Goal: Book appointment/travel/reservation

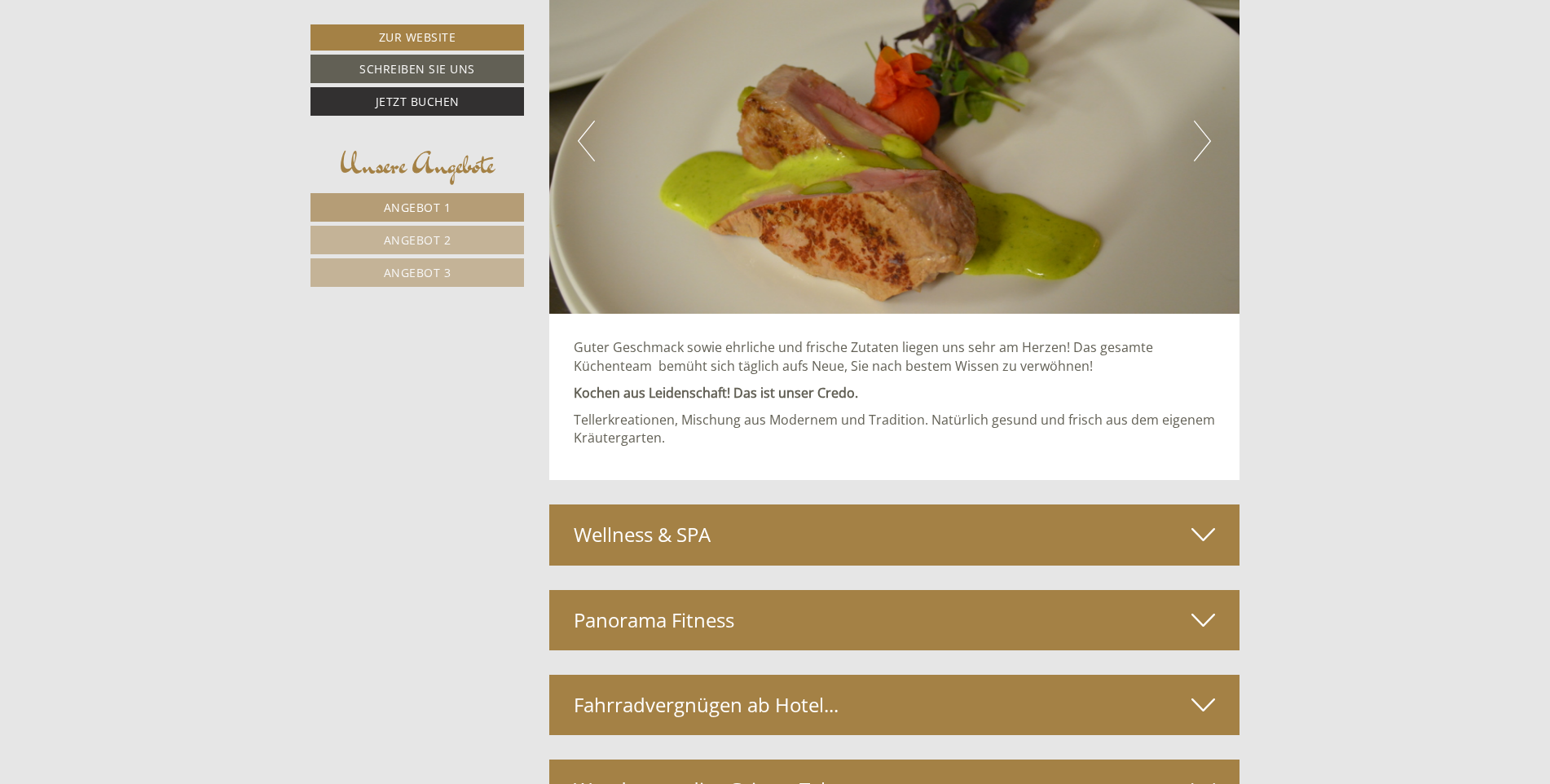
scroll to position [5460, 0]
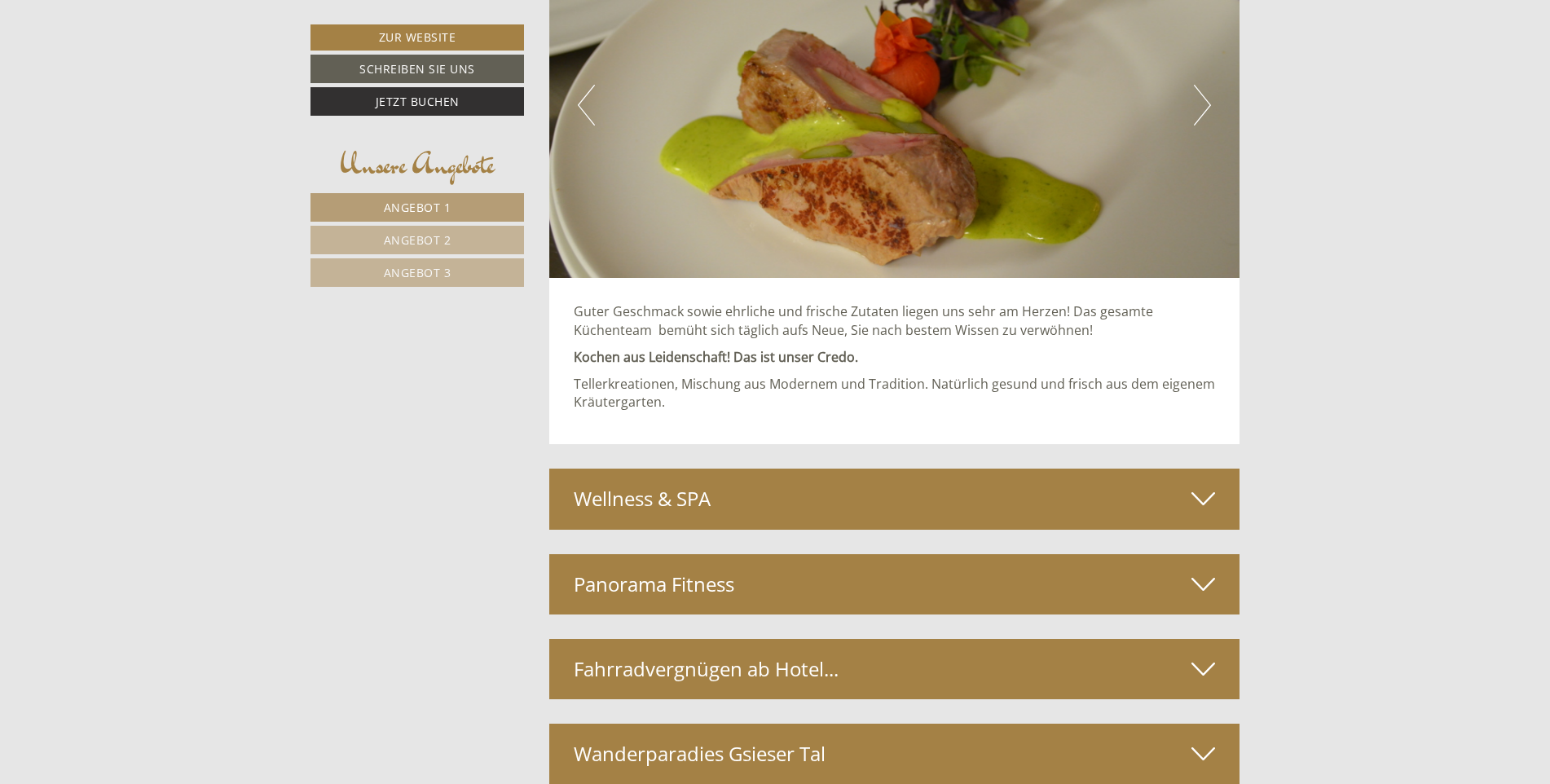
click at [1190, 501] on div "Wellness & SPA" at bounding box center [895, 499] width 691 height 60
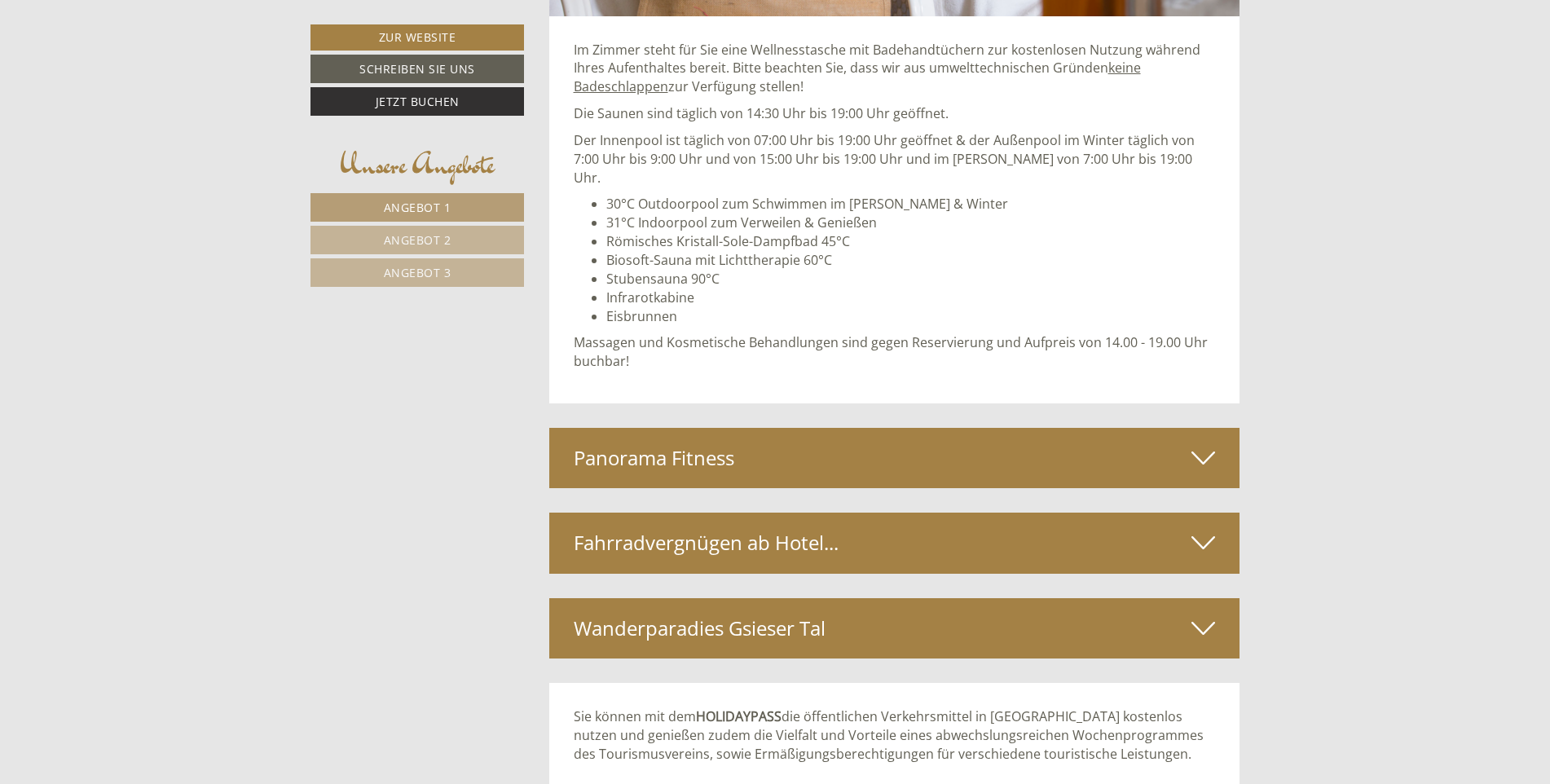
scroll to position [6356, 0]
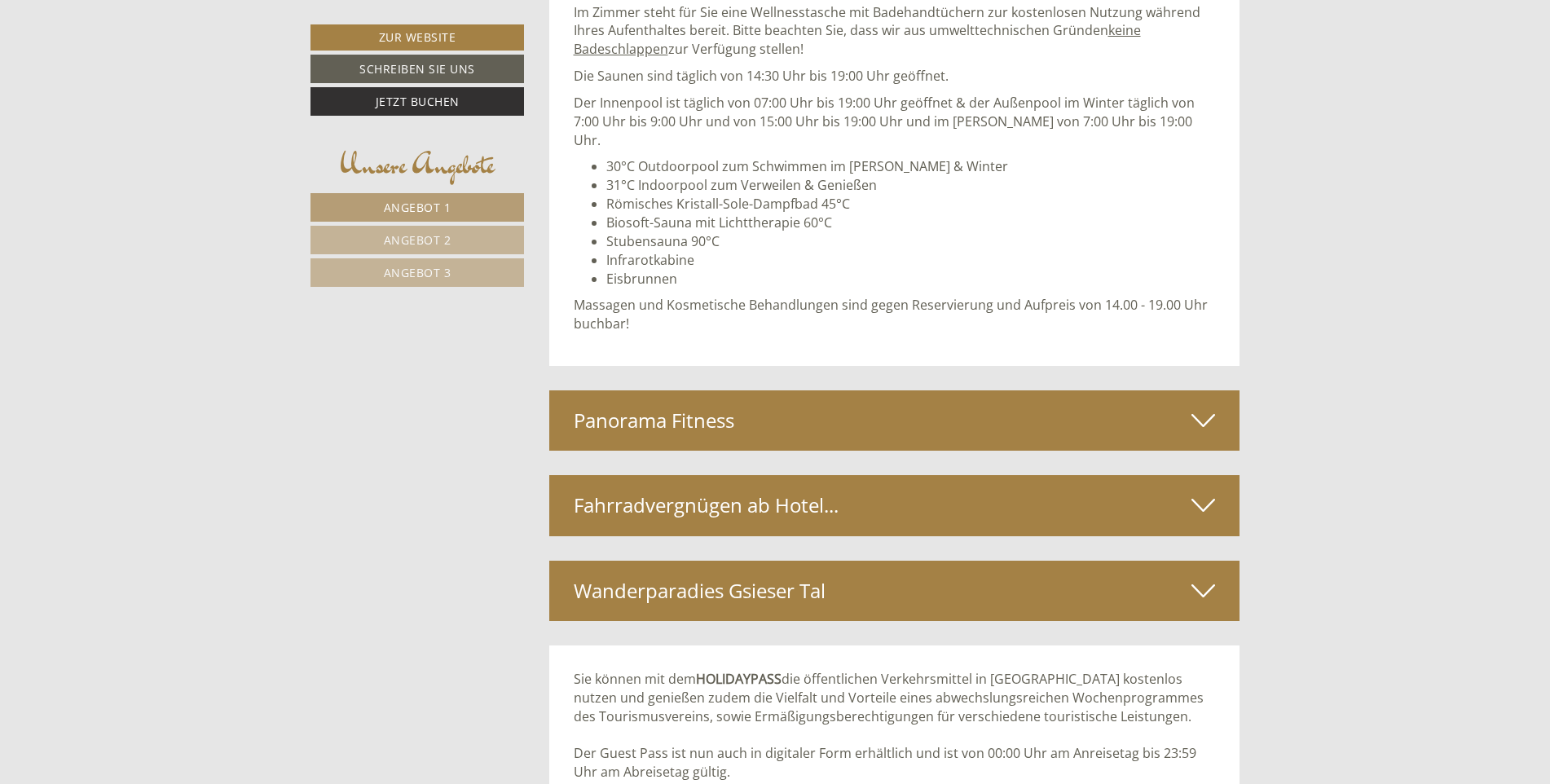
click at [1206, 406] on icon at bounding box center [1203, 420] width 23 height 28
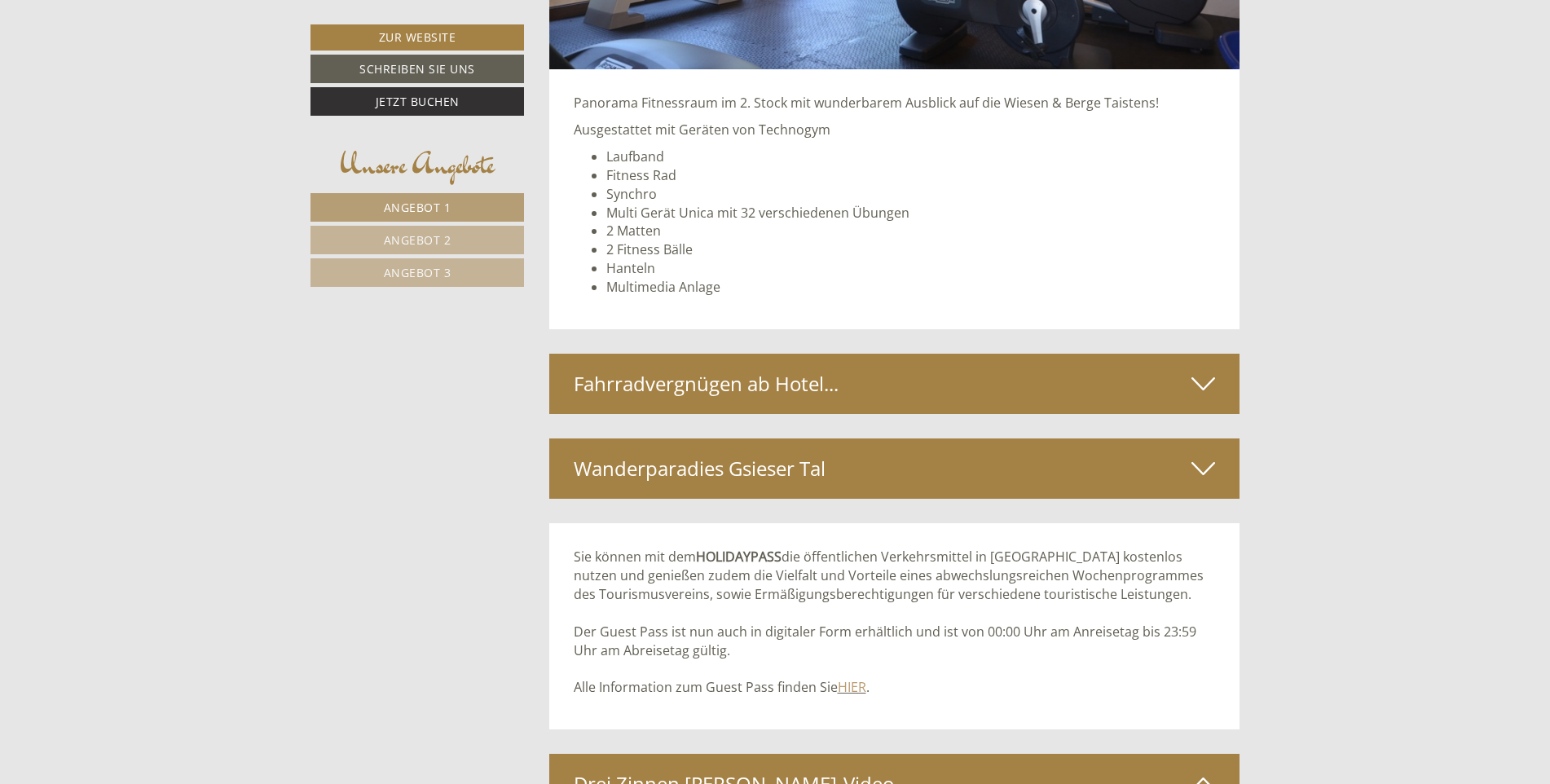
scroll to position [7089, 0]
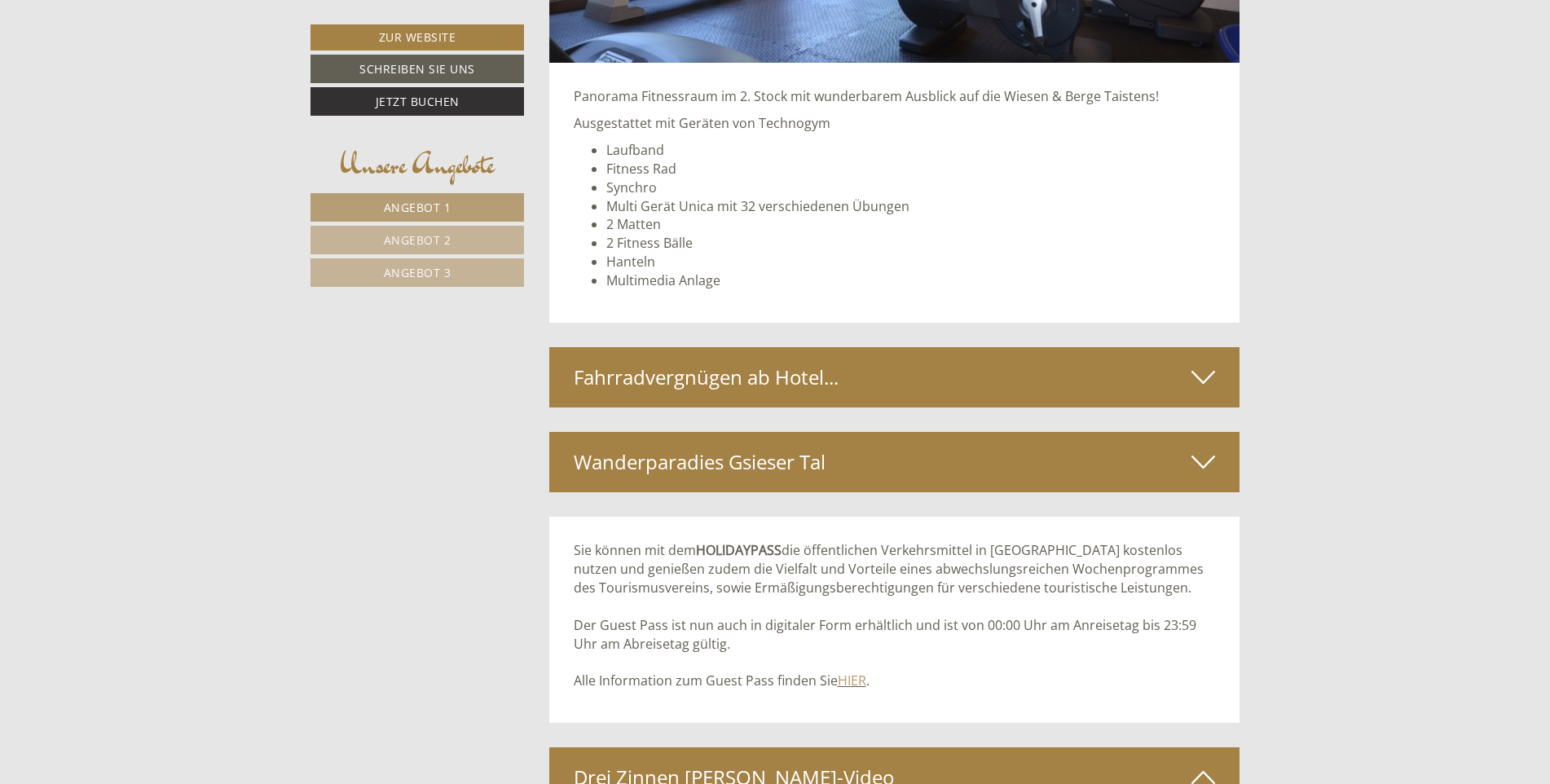
click at [1194, 364] on icon at bounding box center [1203, 377] width 23 height 28
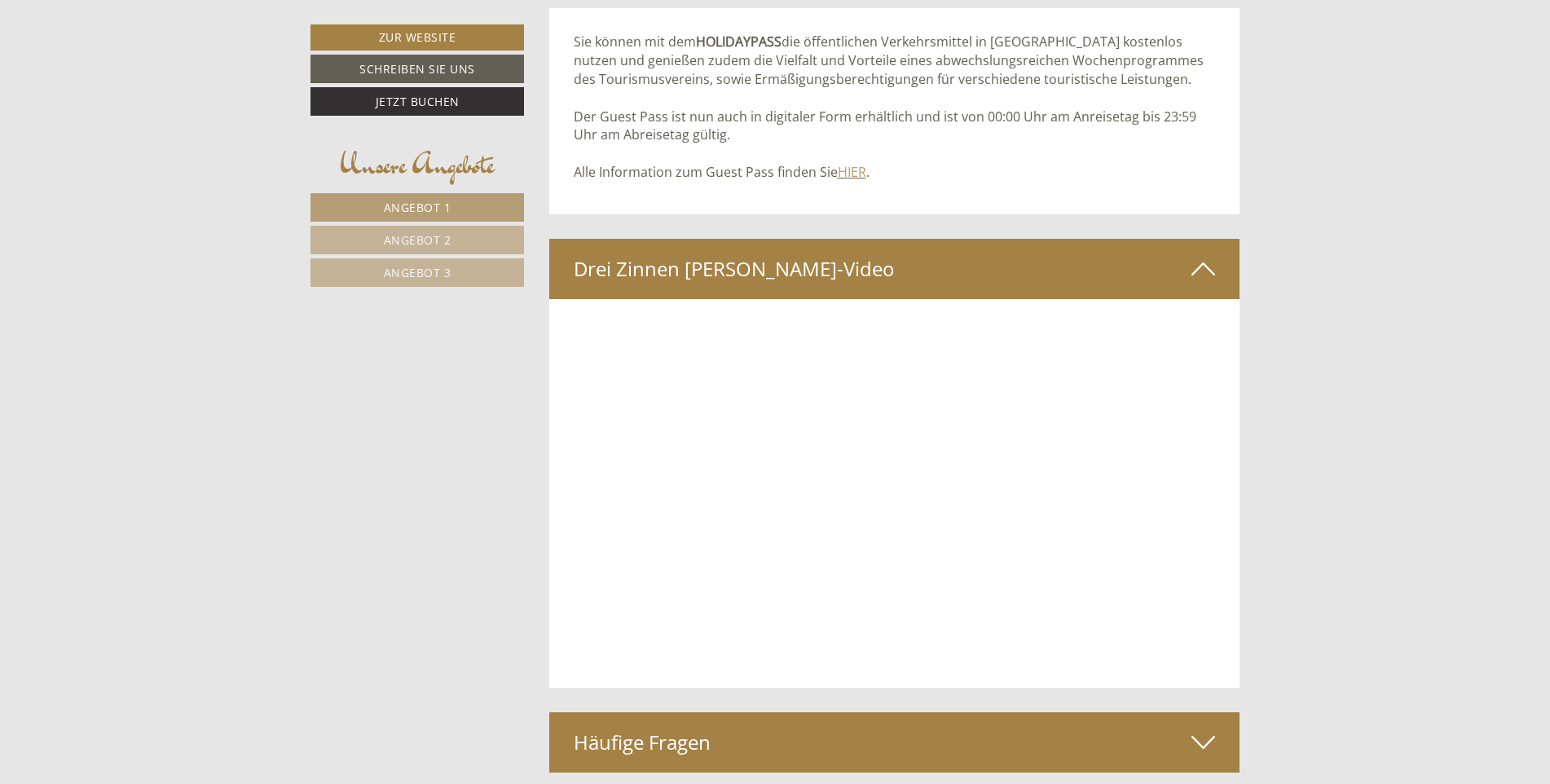
scroll to position [8148, 0]
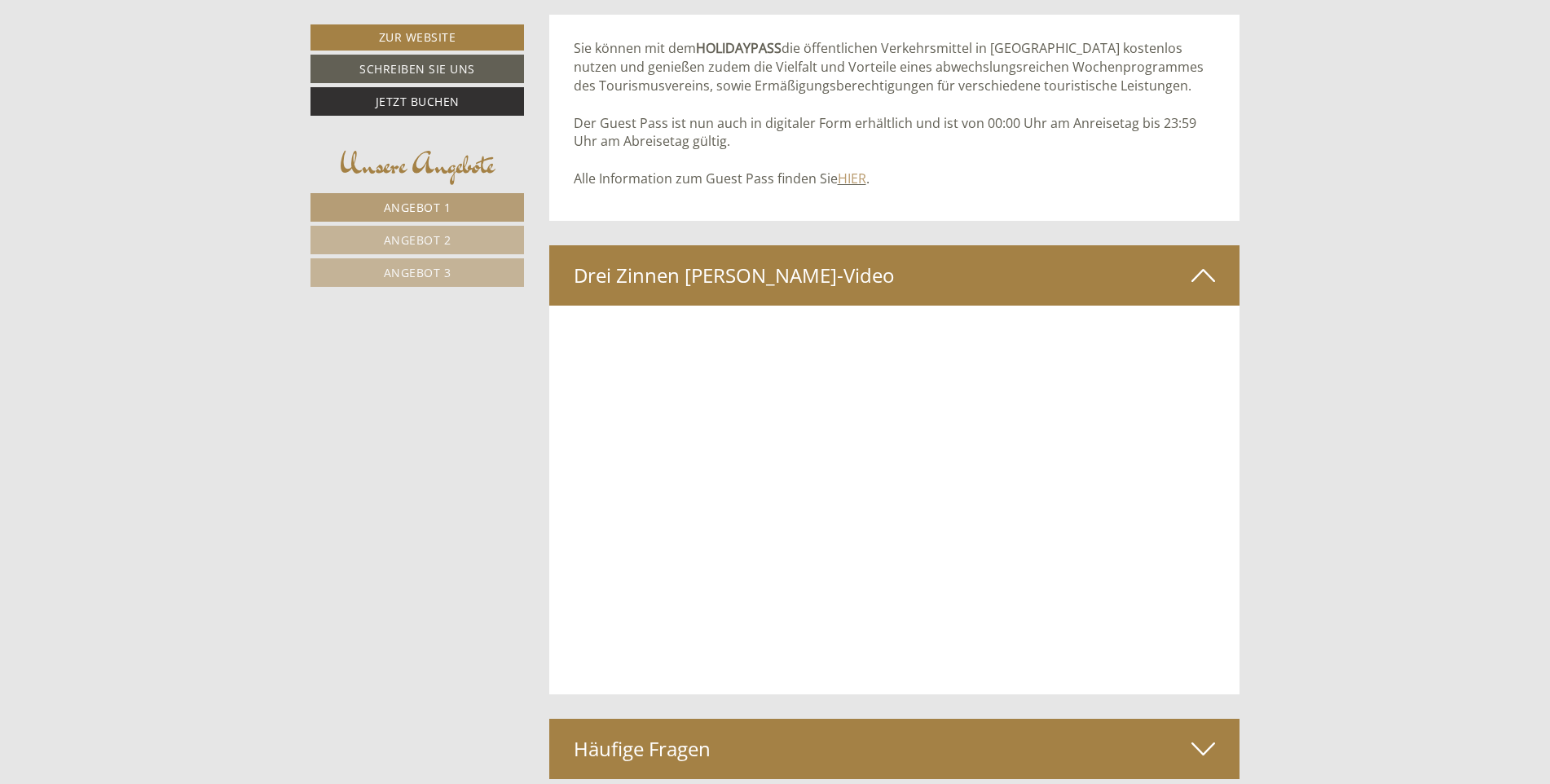
click at [1207, 262] on icon at bounding box center [1203, 275] width 23 height 28
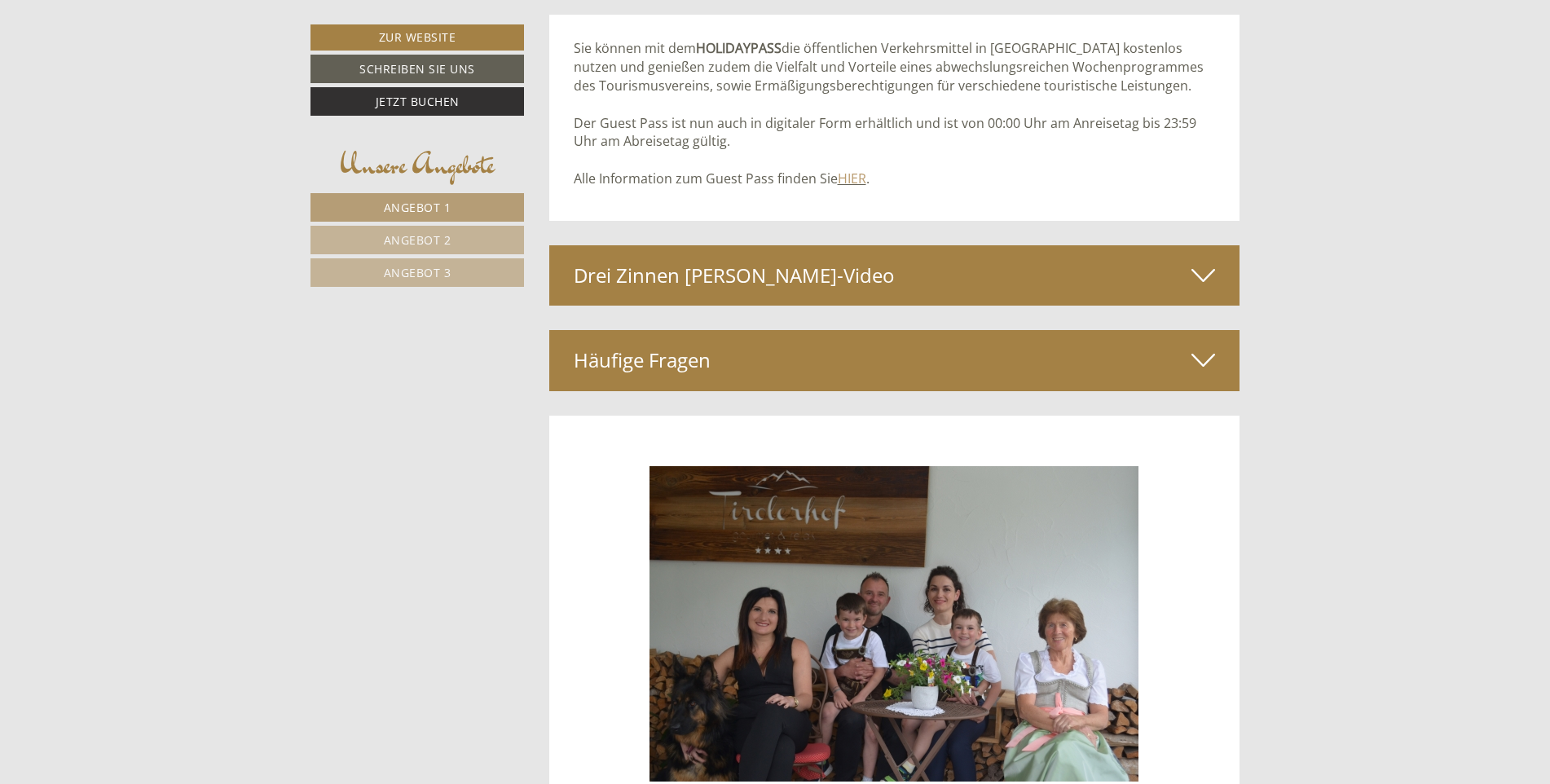
click at [931, 615] on img at bounding box center [894, 624] width 489 height 315
click at [472, 196] on link "Angebot 1" at bounding box center [416, 207] width 213 height 28
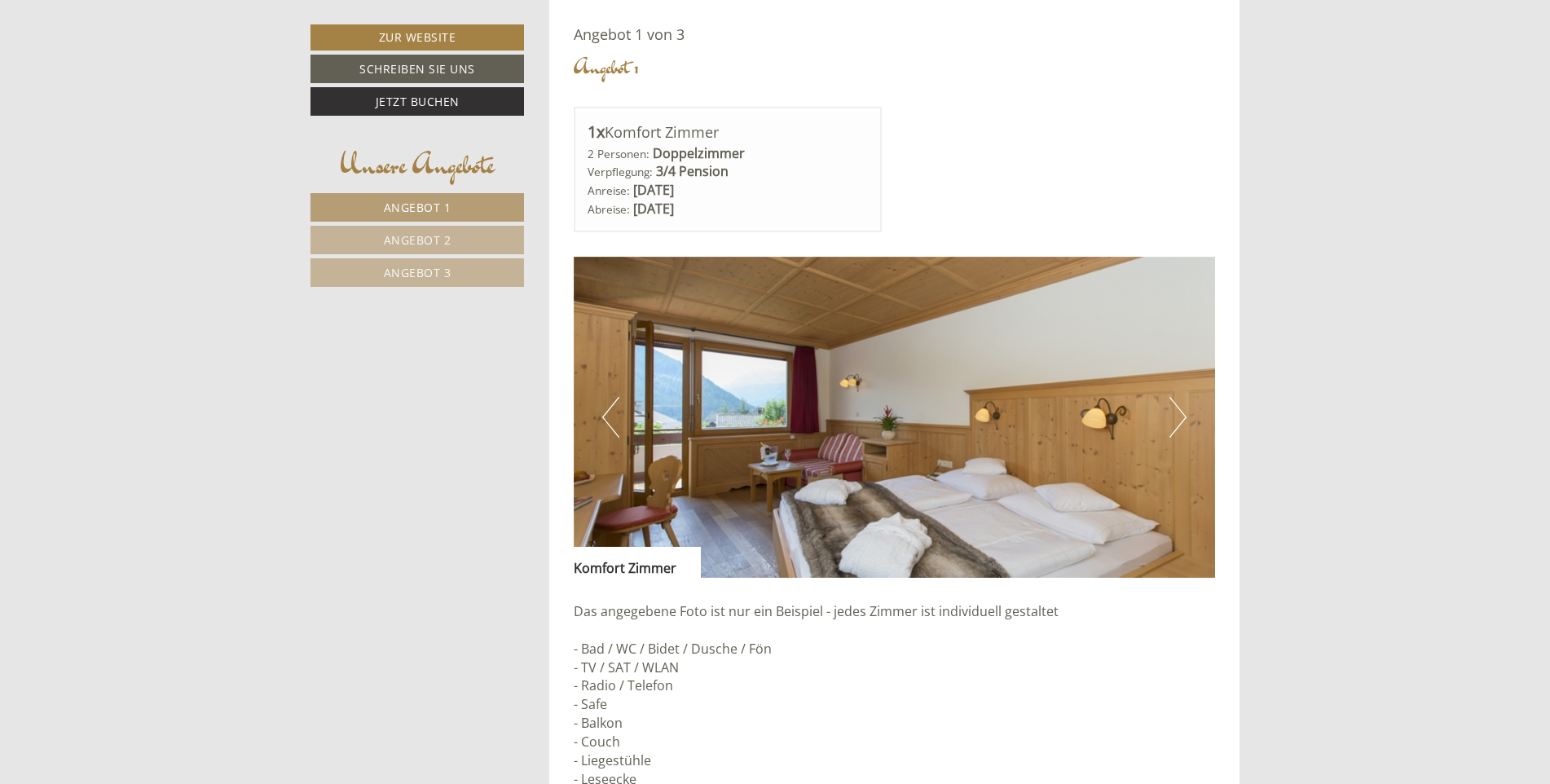
click at [472, 196] on link "Angebot 1" at bounding box center [416, 207] width 213 height 28
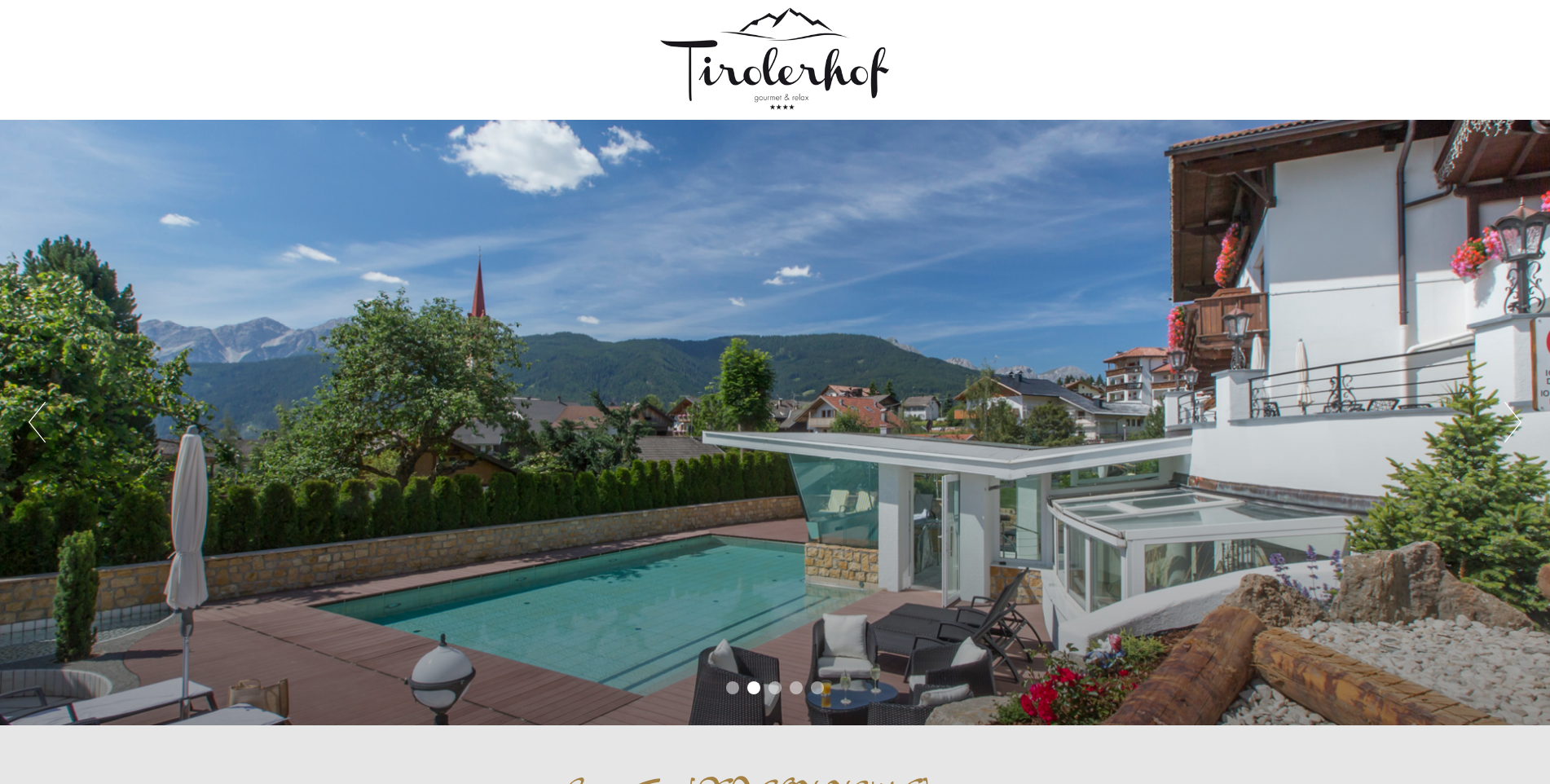
scroll to position [0, 0]
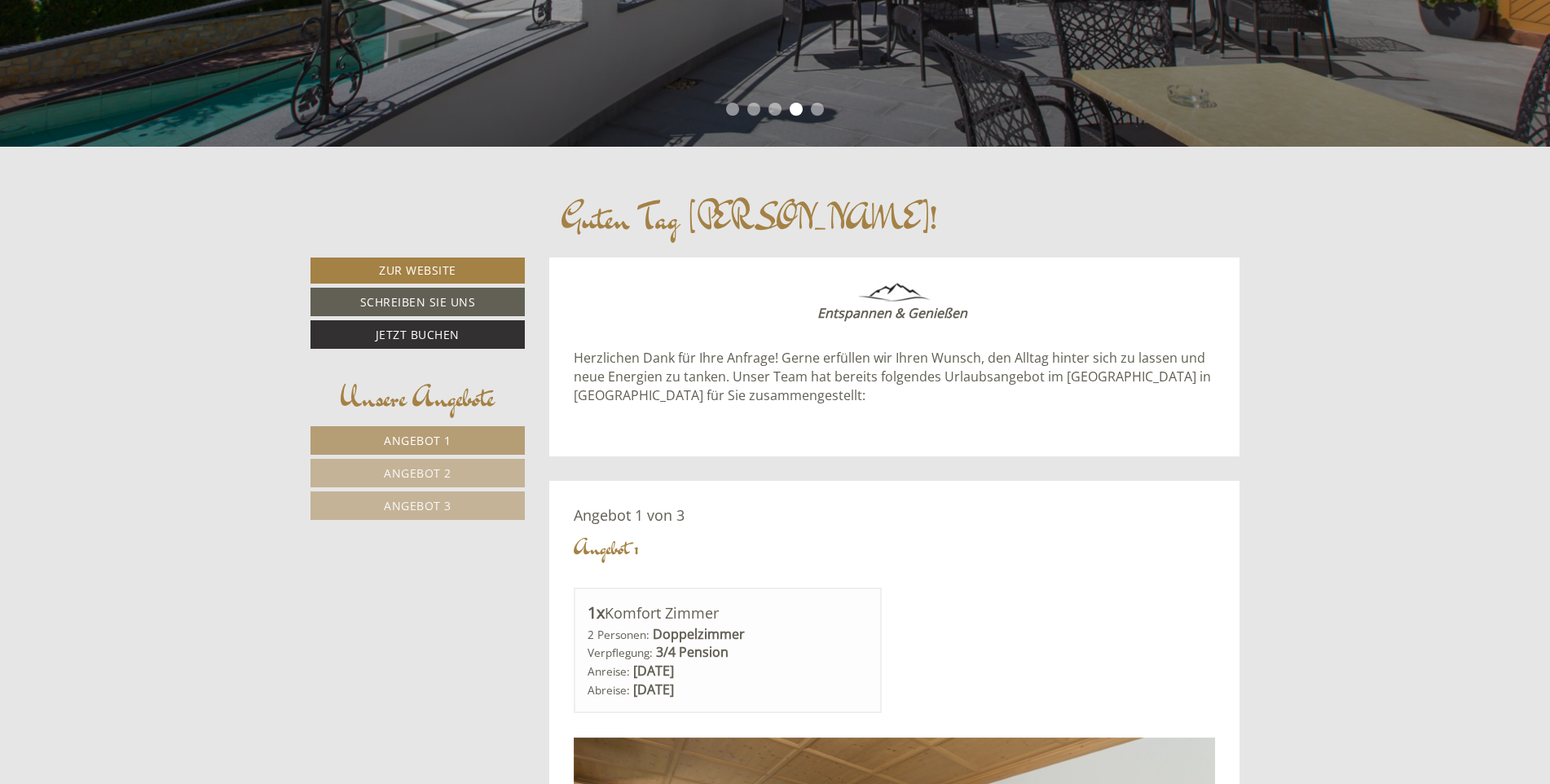
scroll to position [652, 0]
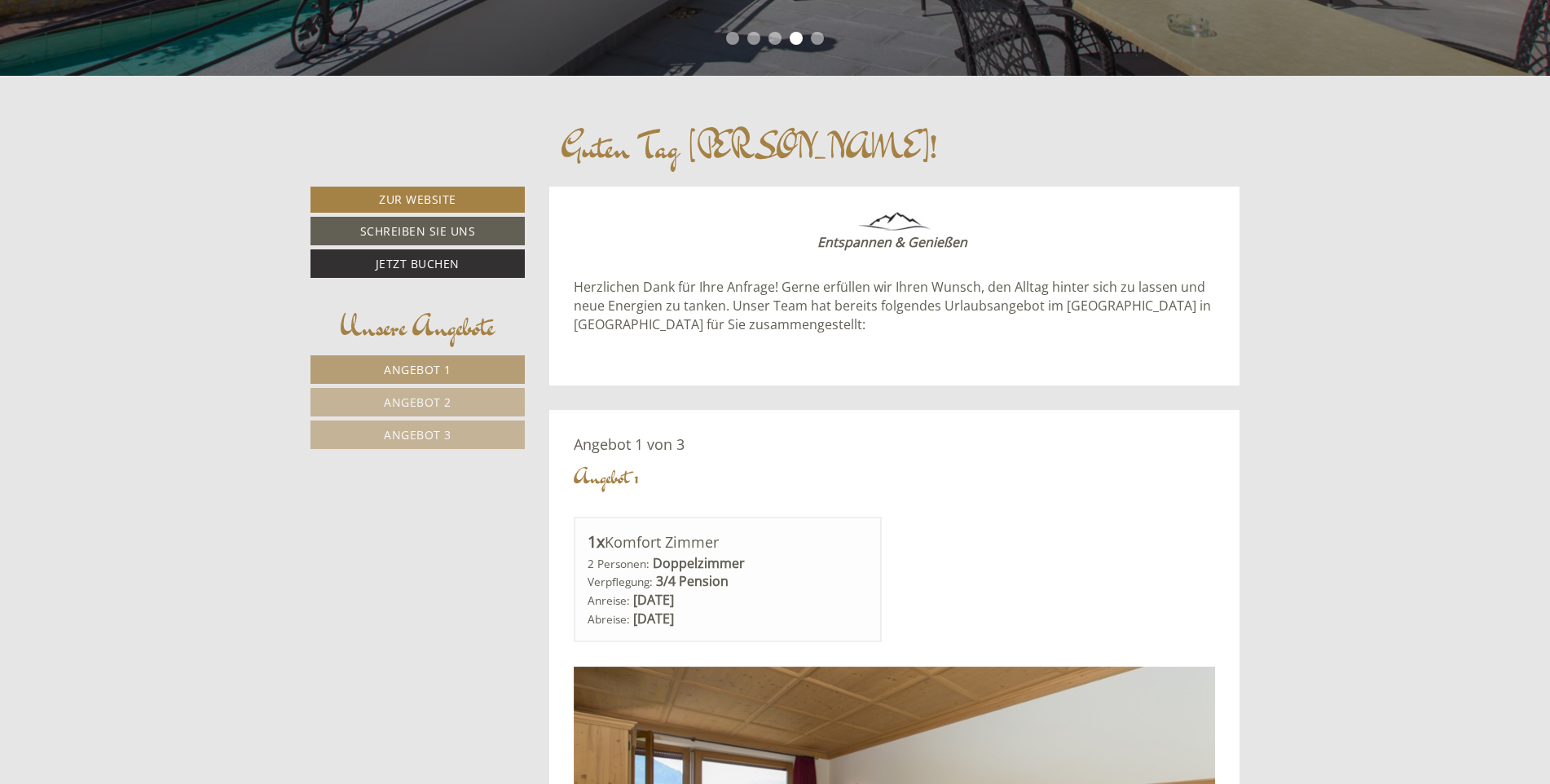
click at [450, 365] on span "Angebot 1" at bounding box center [417, 369] width 68 height 16
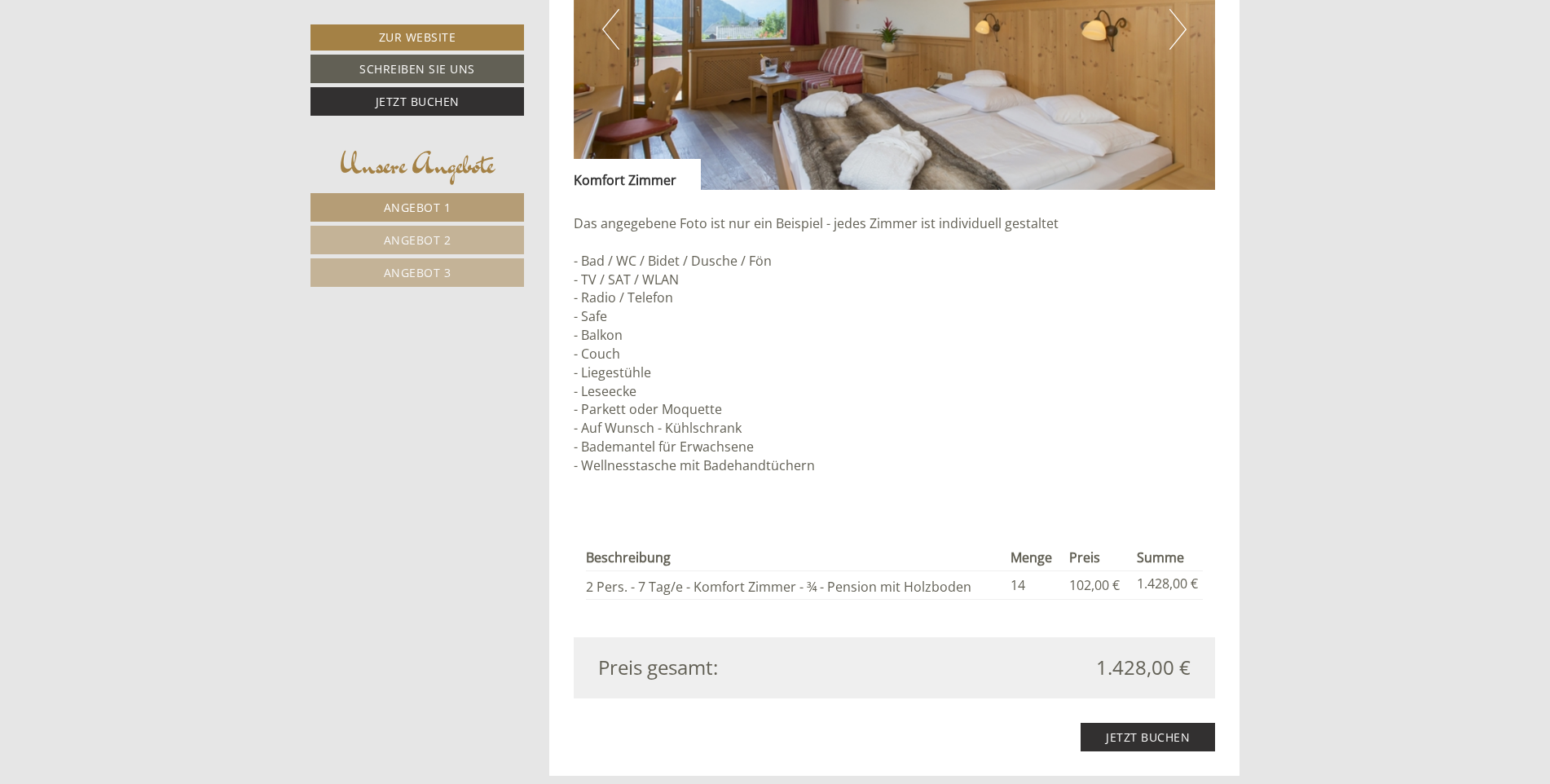
scroll to position [1469, 0]
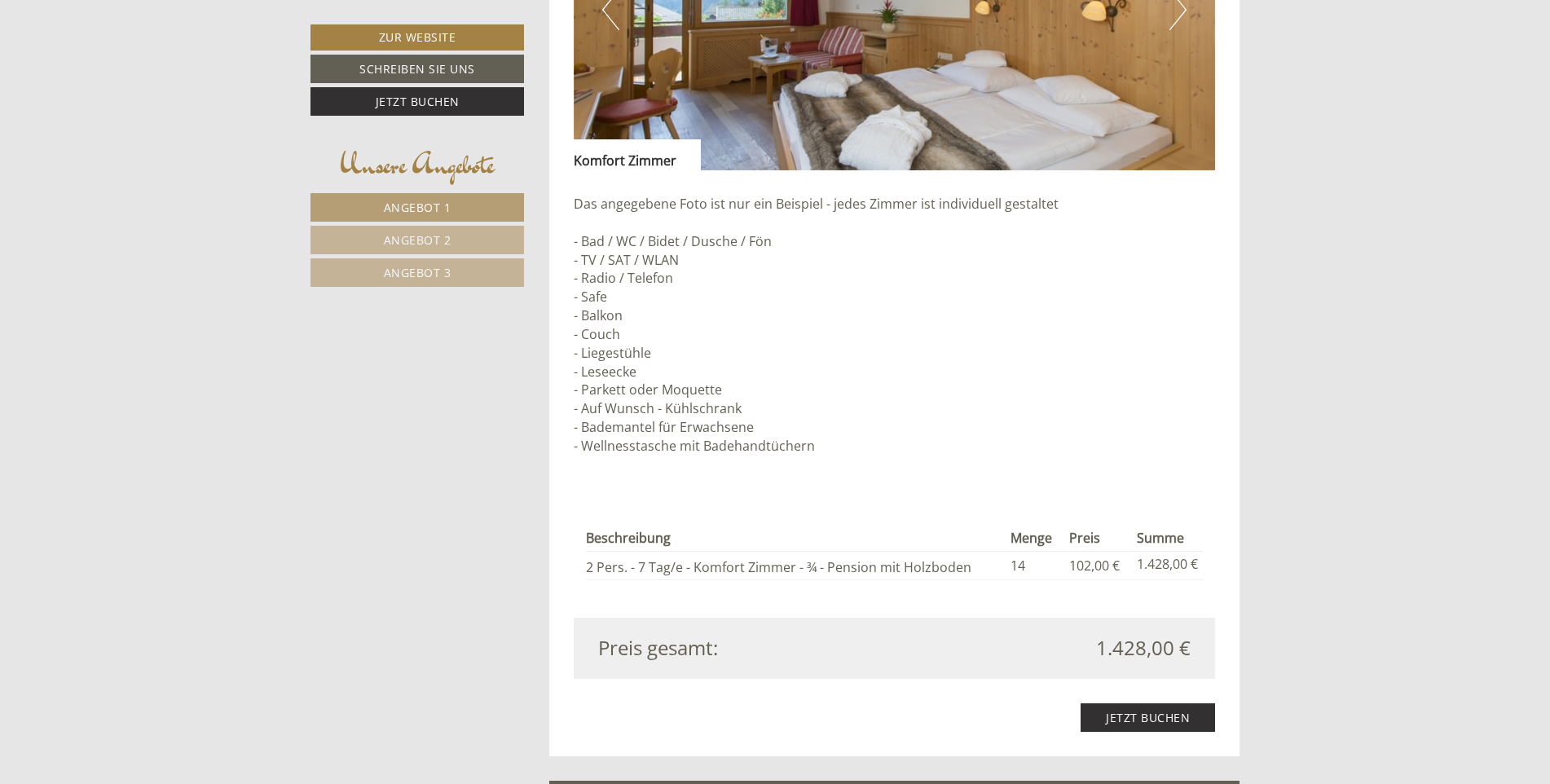
click at [455, 243] on link "Angebot 2" at bounding box center [416, 240] width 213 height 28
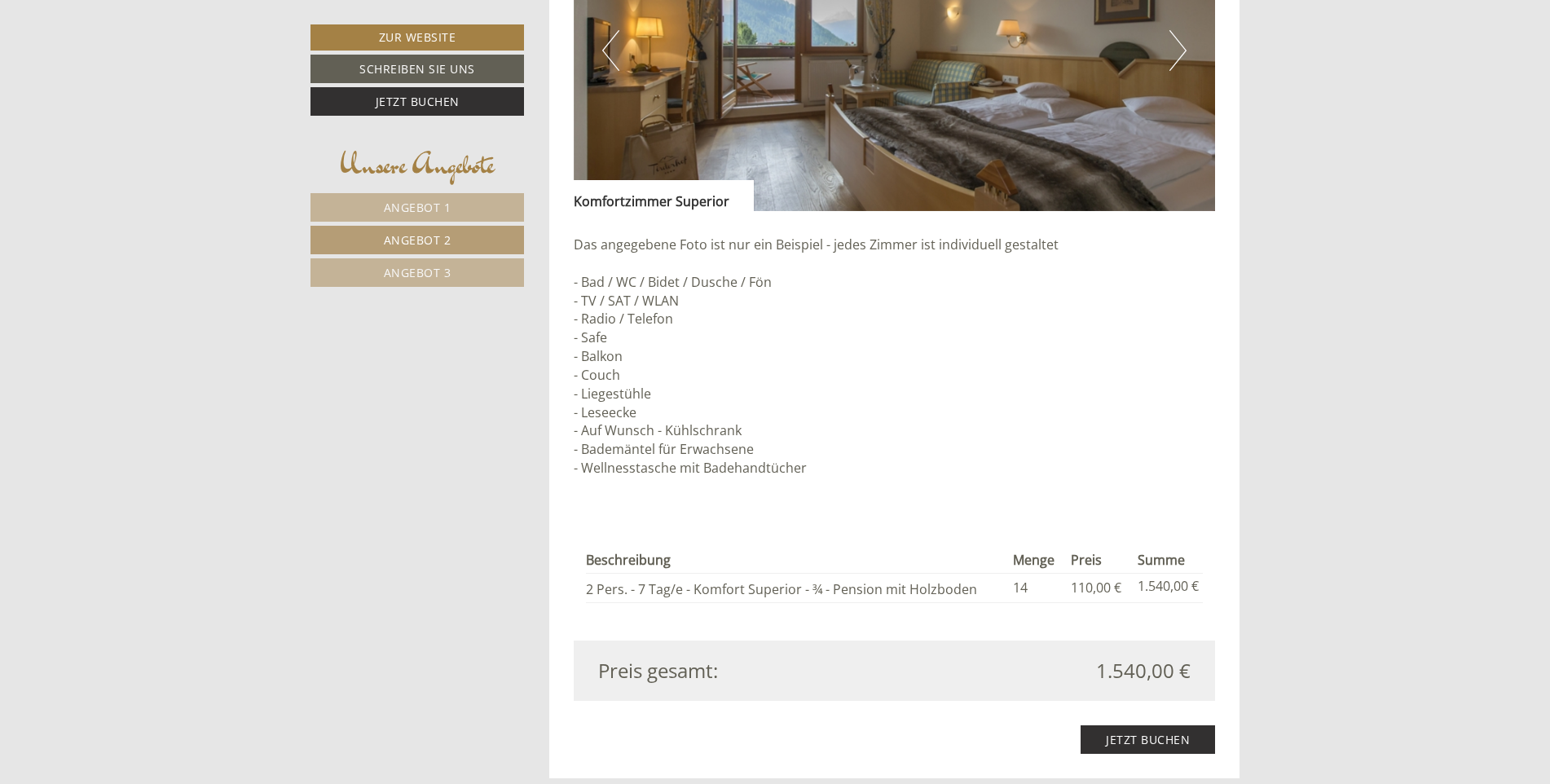
click at [448, 266] on span "Angebot 3" at bounding box center [417, 272] width 68 height 16
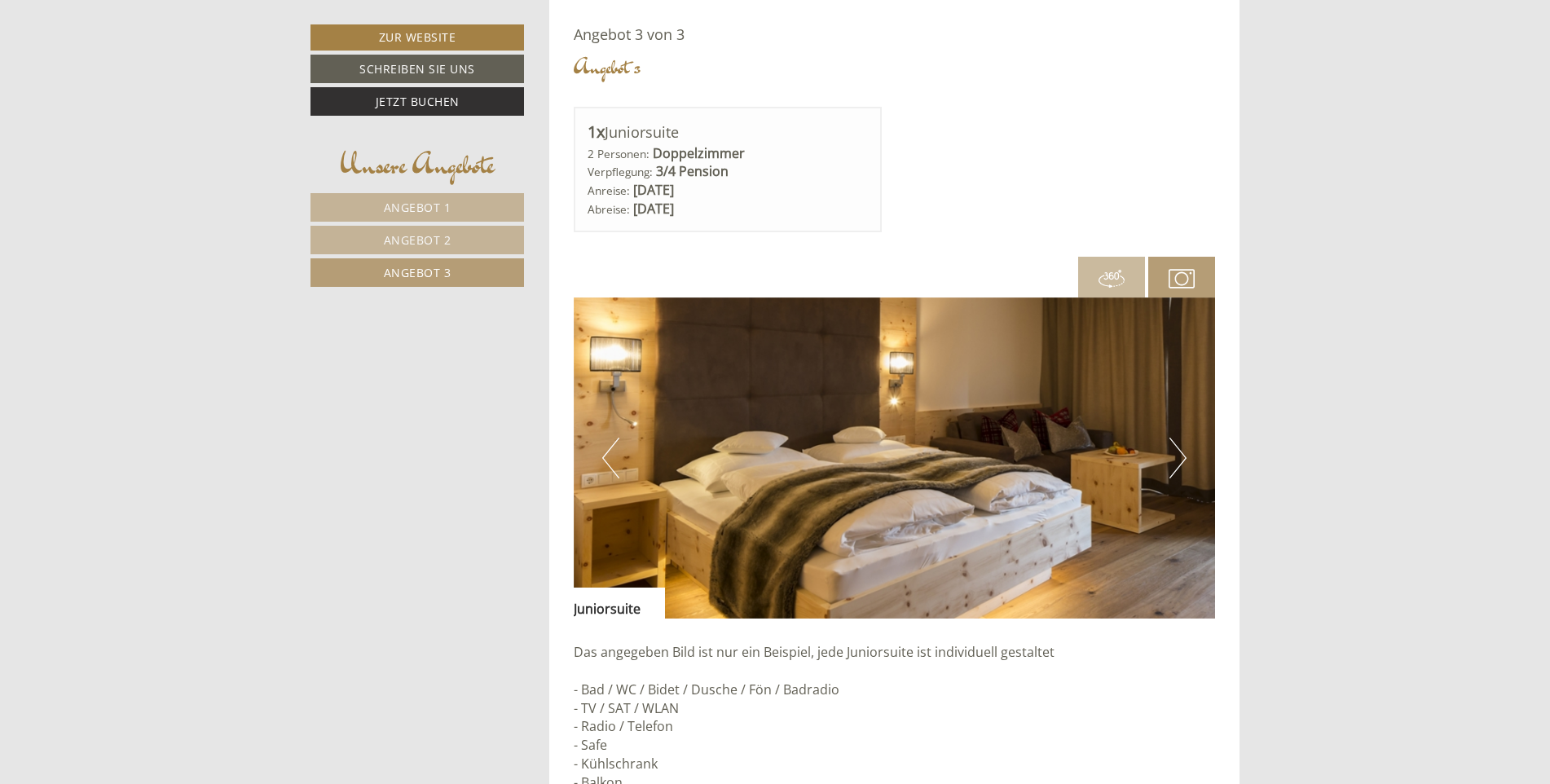
scroll to position [980, 0]
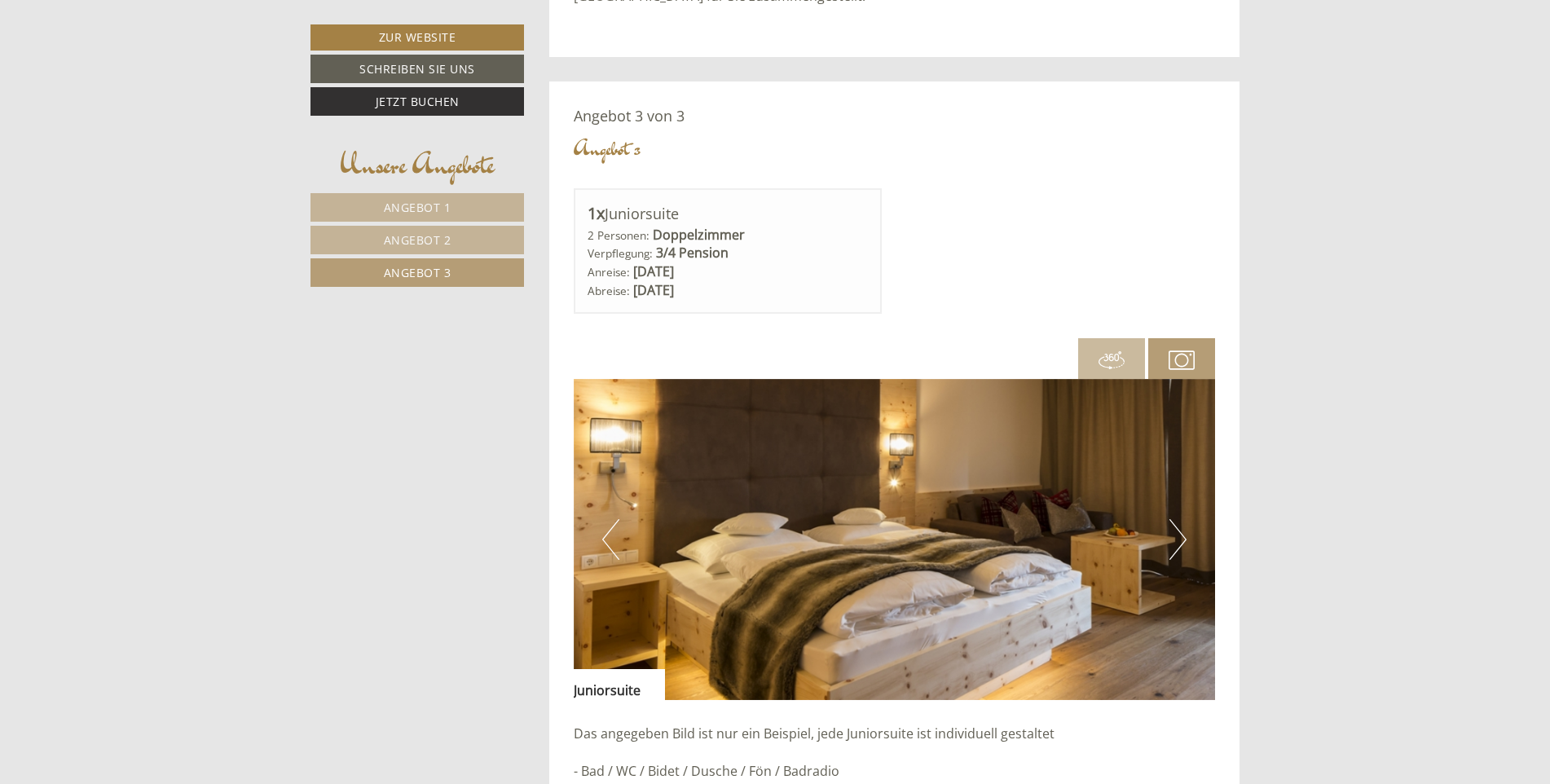
click at [451, 206] on link "Angebot 1" at bounding box center [416, 207] width 213 height 28
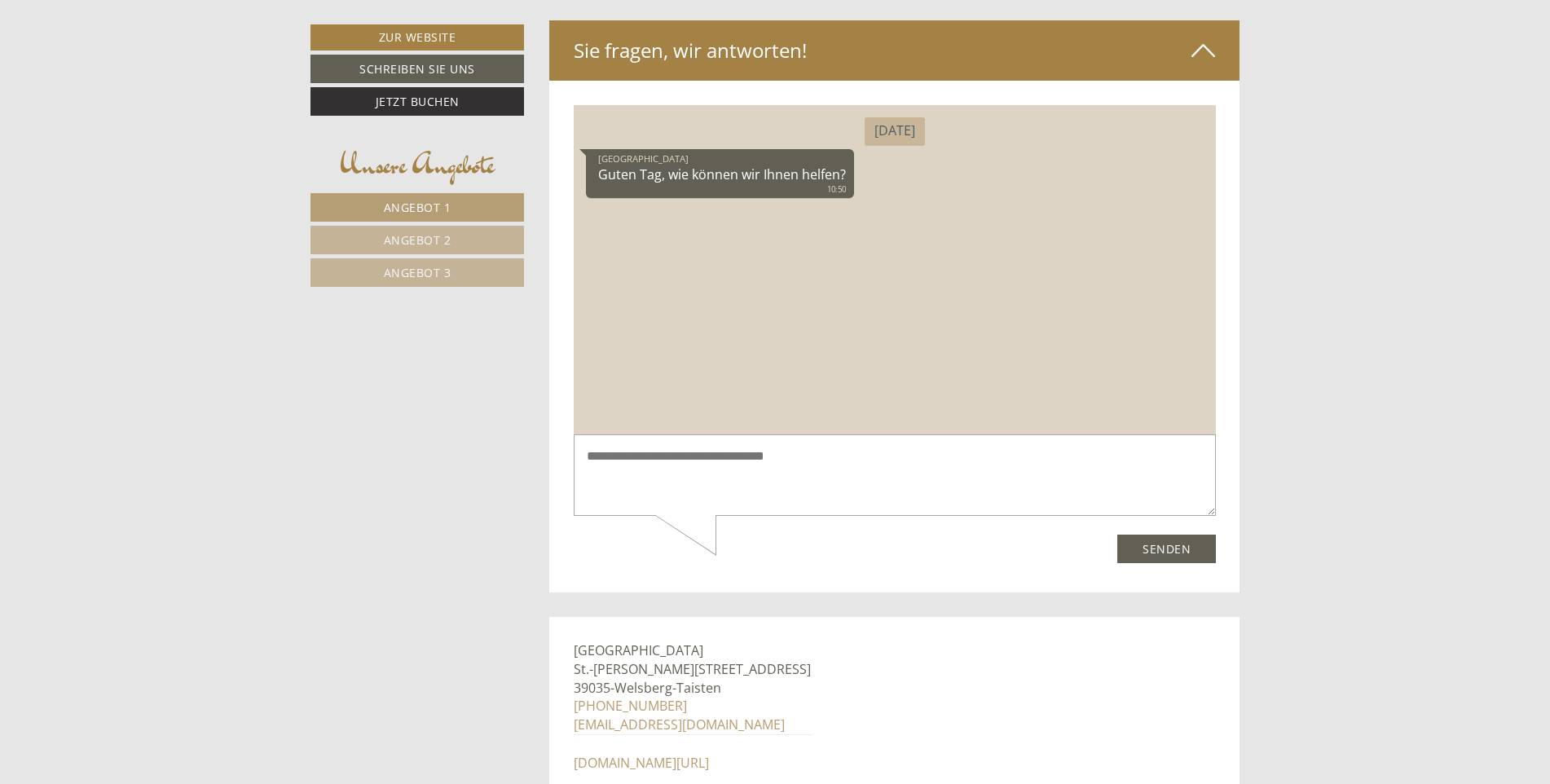
scroll to position [5220, 0]
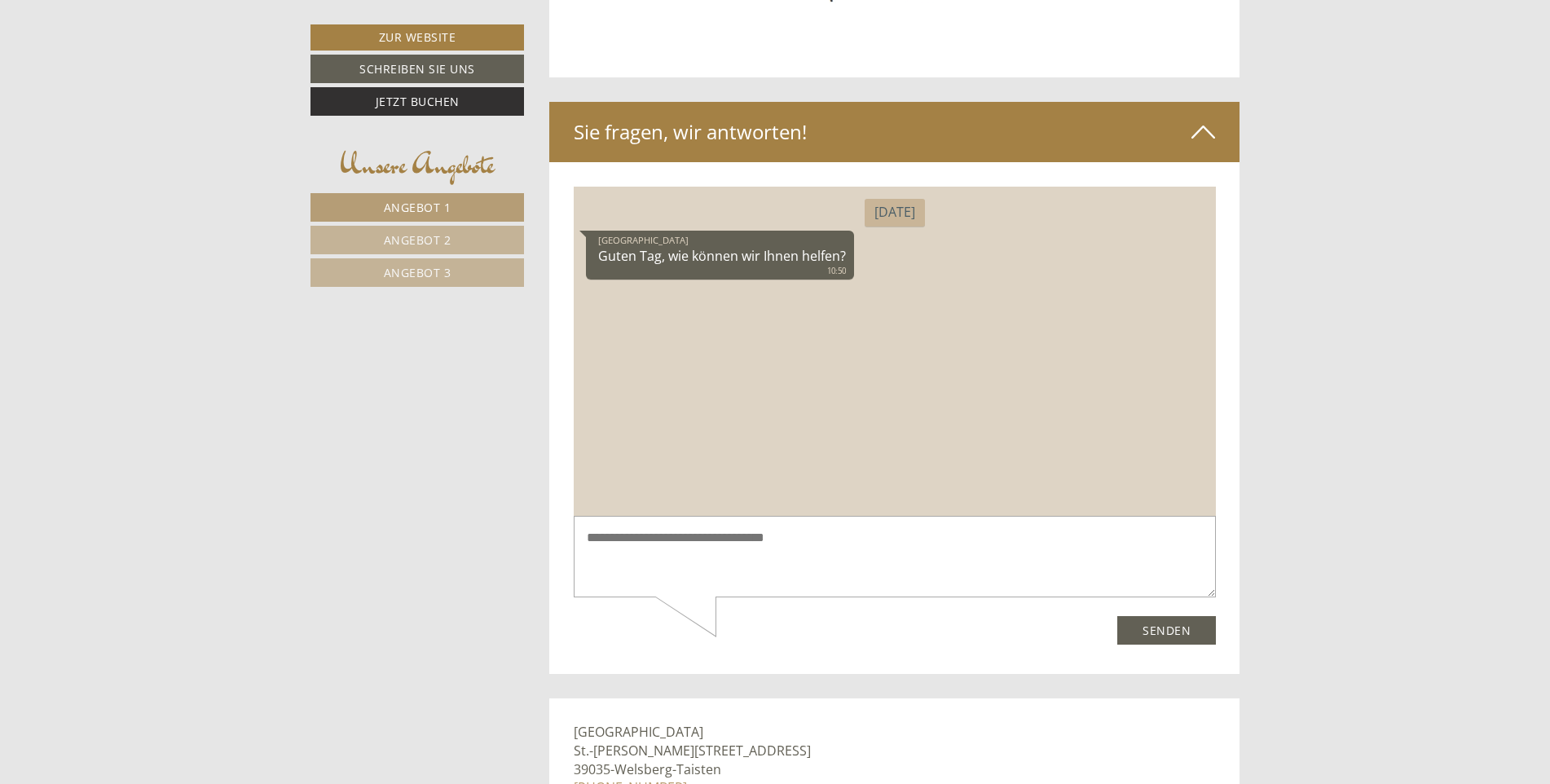
click at [632, 299] on div "Freitag Hotel Tirolerhof Guten Tag, wie können wir Ihnen helfen? 10:50" at bounding box center [894, 351] width 642 height 329
click at [660, 251] on div "Hotel Tirolerhof Guten Tag, wie können wir Ihnen helfen? 10:50" at bounding box center [719, 255] width 268 height 49
click at [948, 248] on div "Hotel Tirolerhof Guten Tag, wie können wir Ihnen helfen? 10:50" at bounding box center [894, 257] width 618 height 53
click at [907, 212] on div "[DATE]" at bounding box center [894, 212] width 60 height 28
click at [611, 537] on textarea at bounding box center [894, 557] width 642 height 82
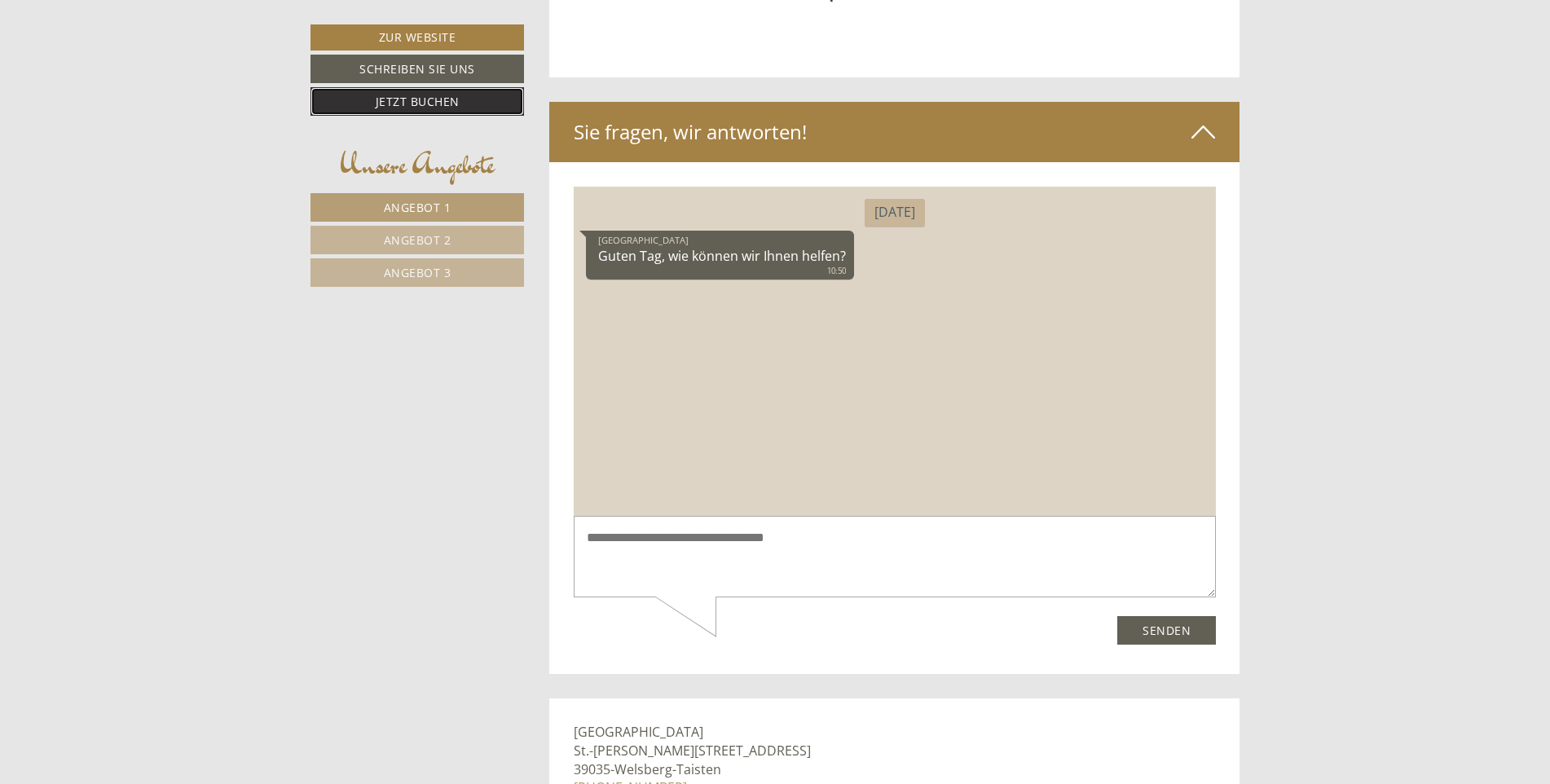
click at [440, 99] on link "Jetzt buchen" at bounding box center [416, 101] width 213 height 28
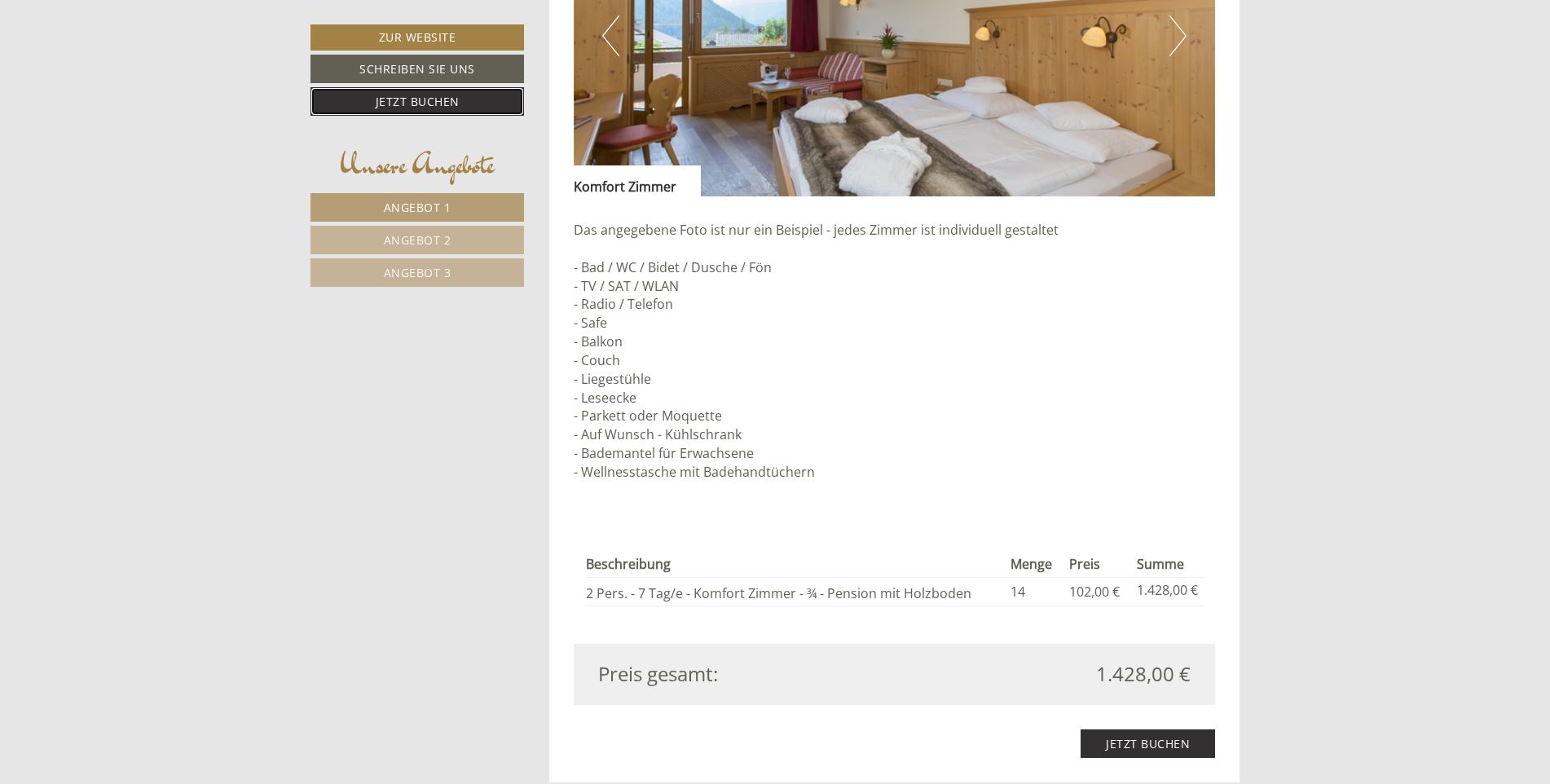
scroll to position [1486, 0]
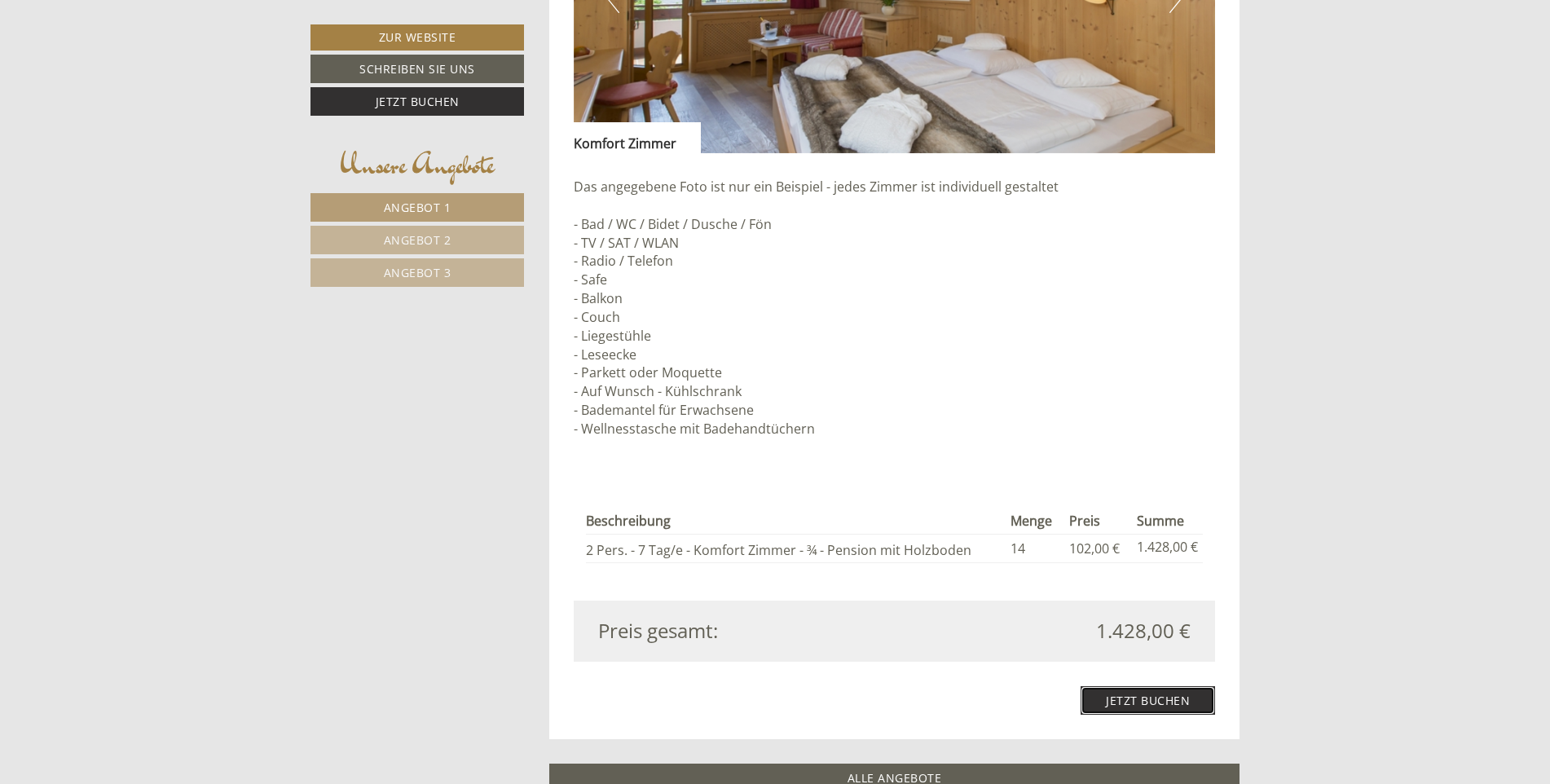
click at [1135, 705] on link "Jetzt buchen" at bounding box center [1148, 700] width 135 height 28
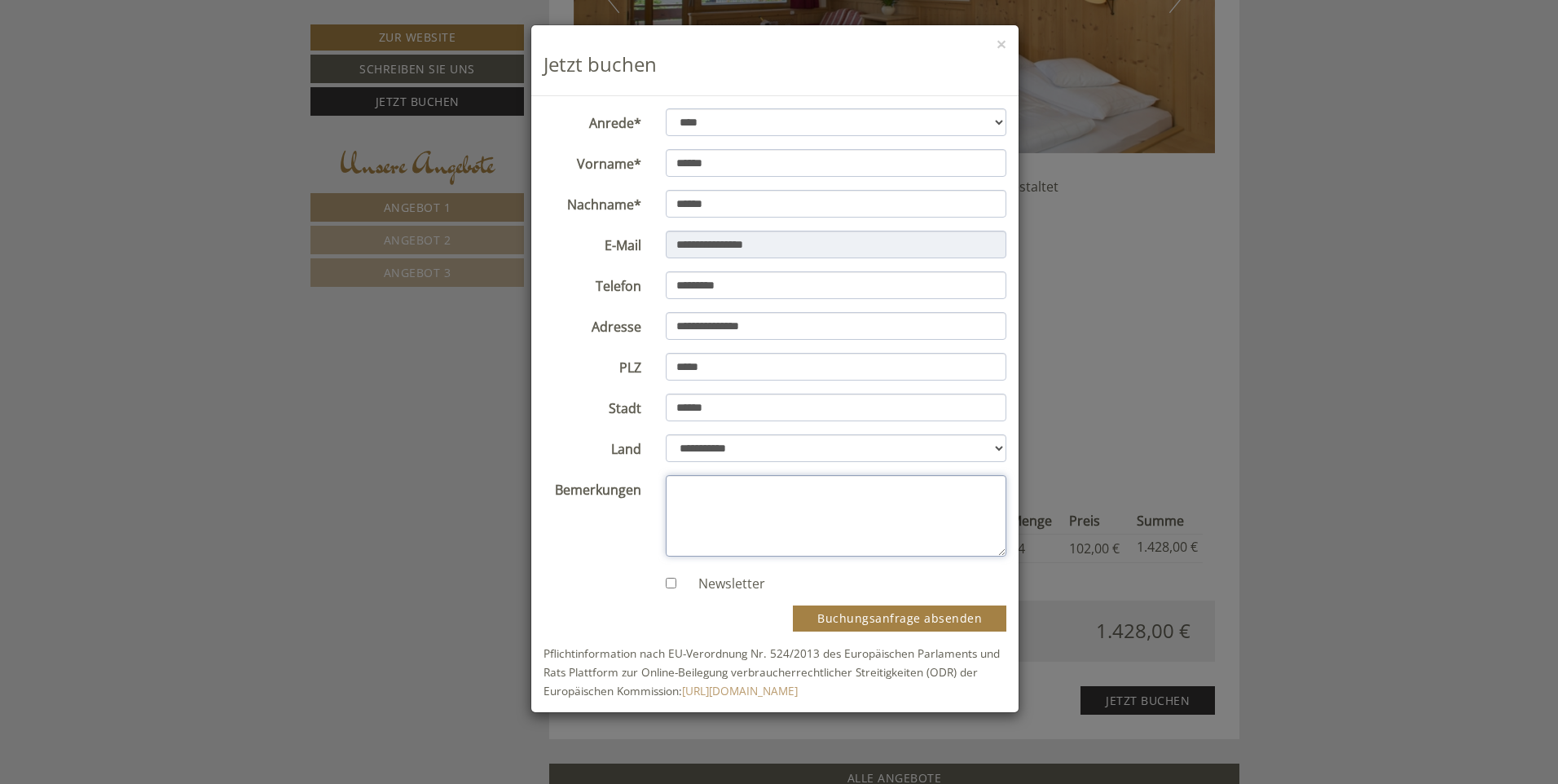
click at [690, 494] on textarea "Bemerkungen" at bounding box center [837, 515] width 342 height 81
click at [761, 494] on textarea "**********" at bounding box center [837, 515] width 342 height 81
click at [951, 485] on textarea "**********" at bounding box center [837, 515] width 342 height 81
type textarea "**********"
click at [1112, 329] on div "**********" at bounding box center [779, 392] width 1558 height 784
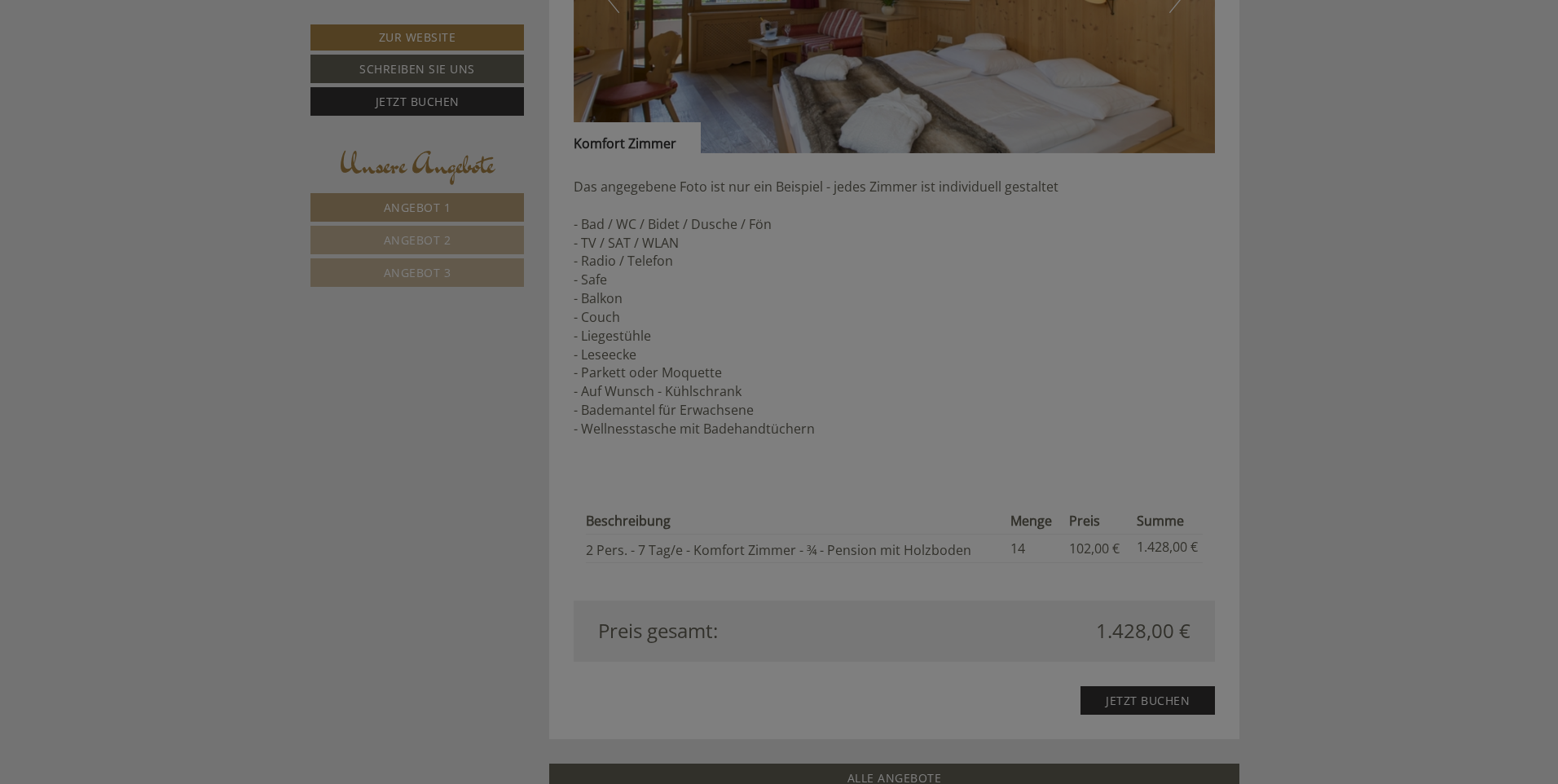
click at [1112, 329] on div "**********" at bounding box center [779, 392] width 1558 height 784
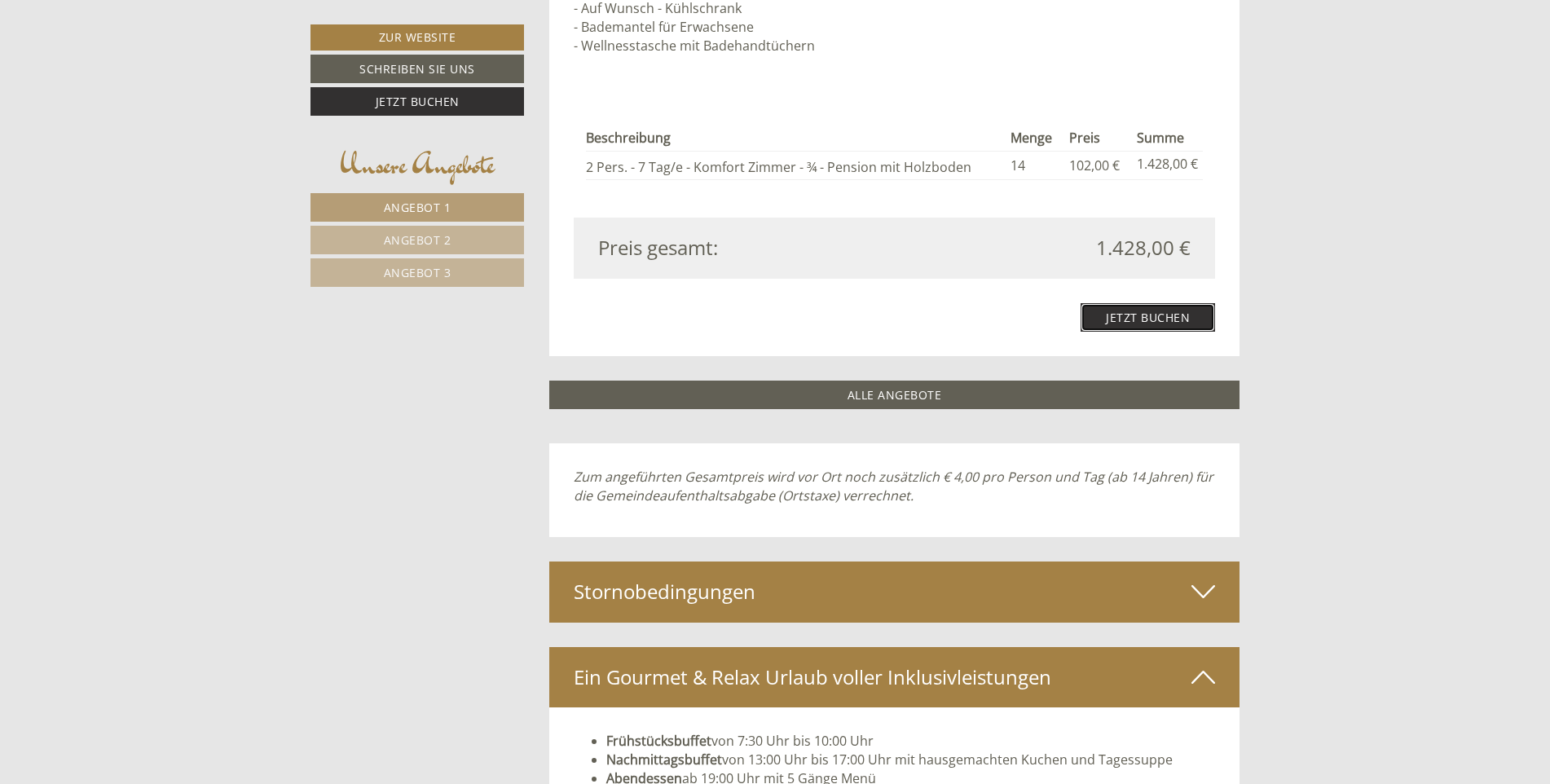
scroll to position [1894, 0]
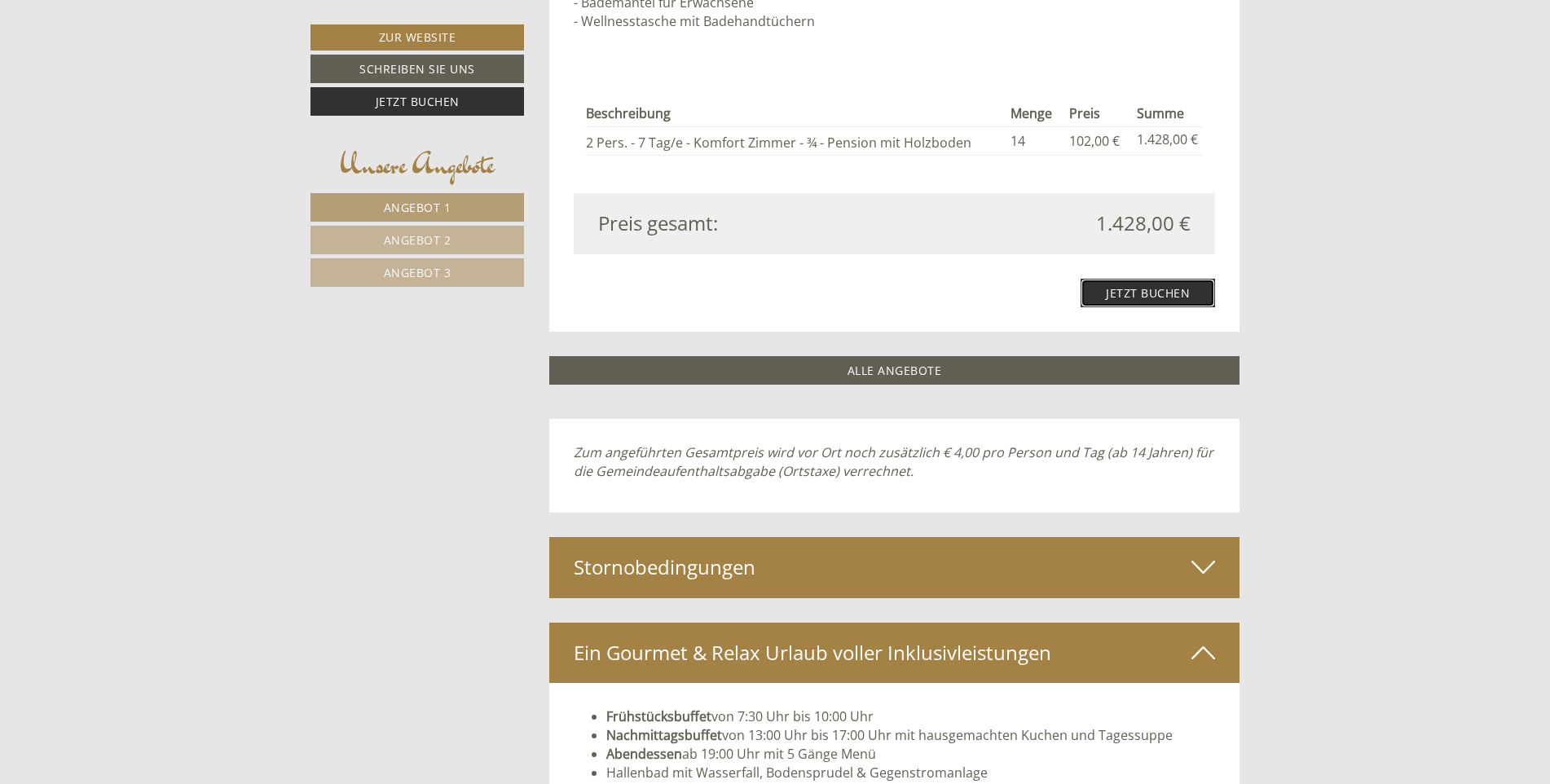
click at [1158, 294] on link "Jetzt buchen" at bounding box center [1148, 293] width 135 height 28
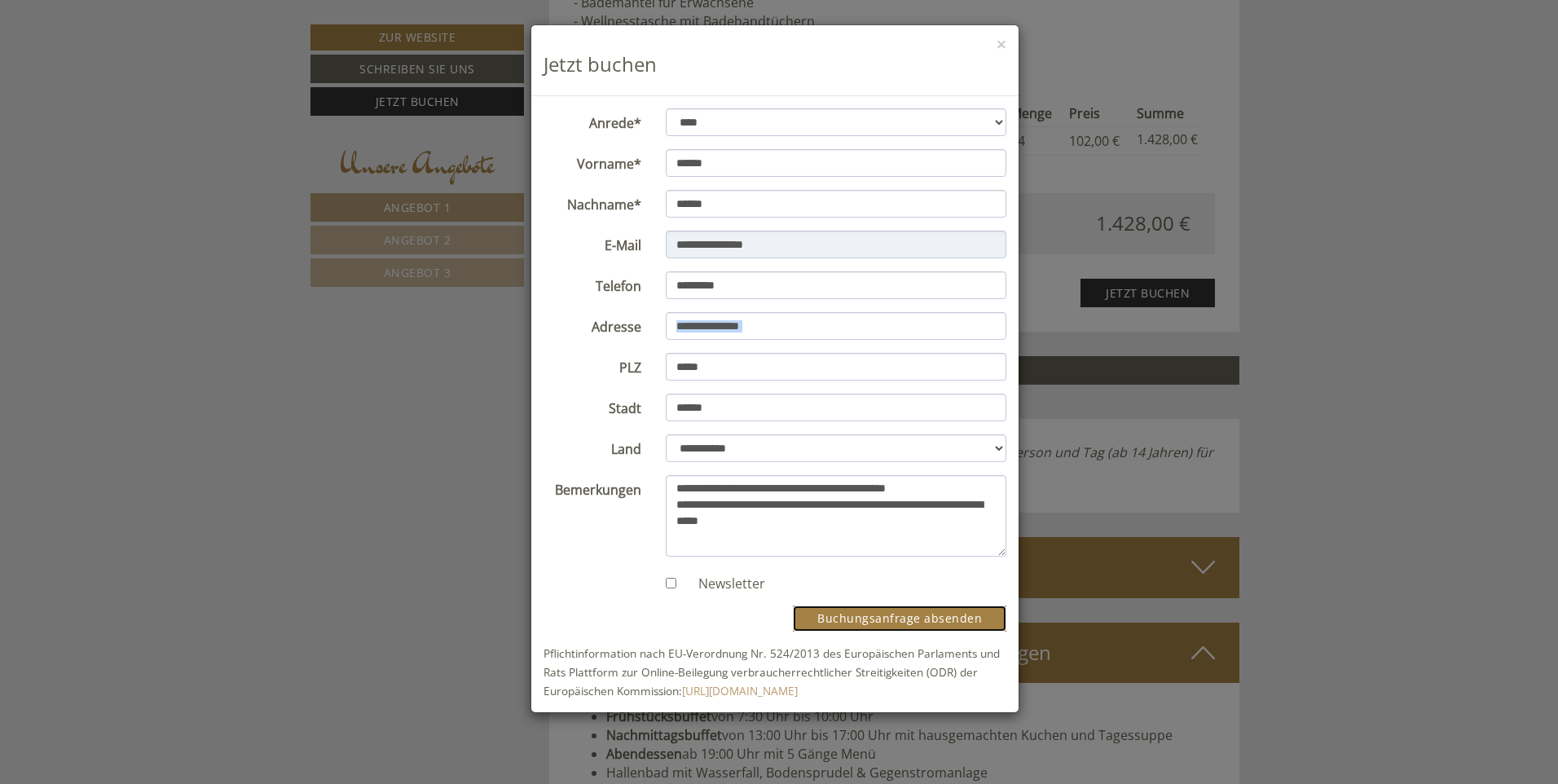
click at [908, 618] on button "Buchungsanfrage absenden" at bounding box center [899, 618] width 213 height 26
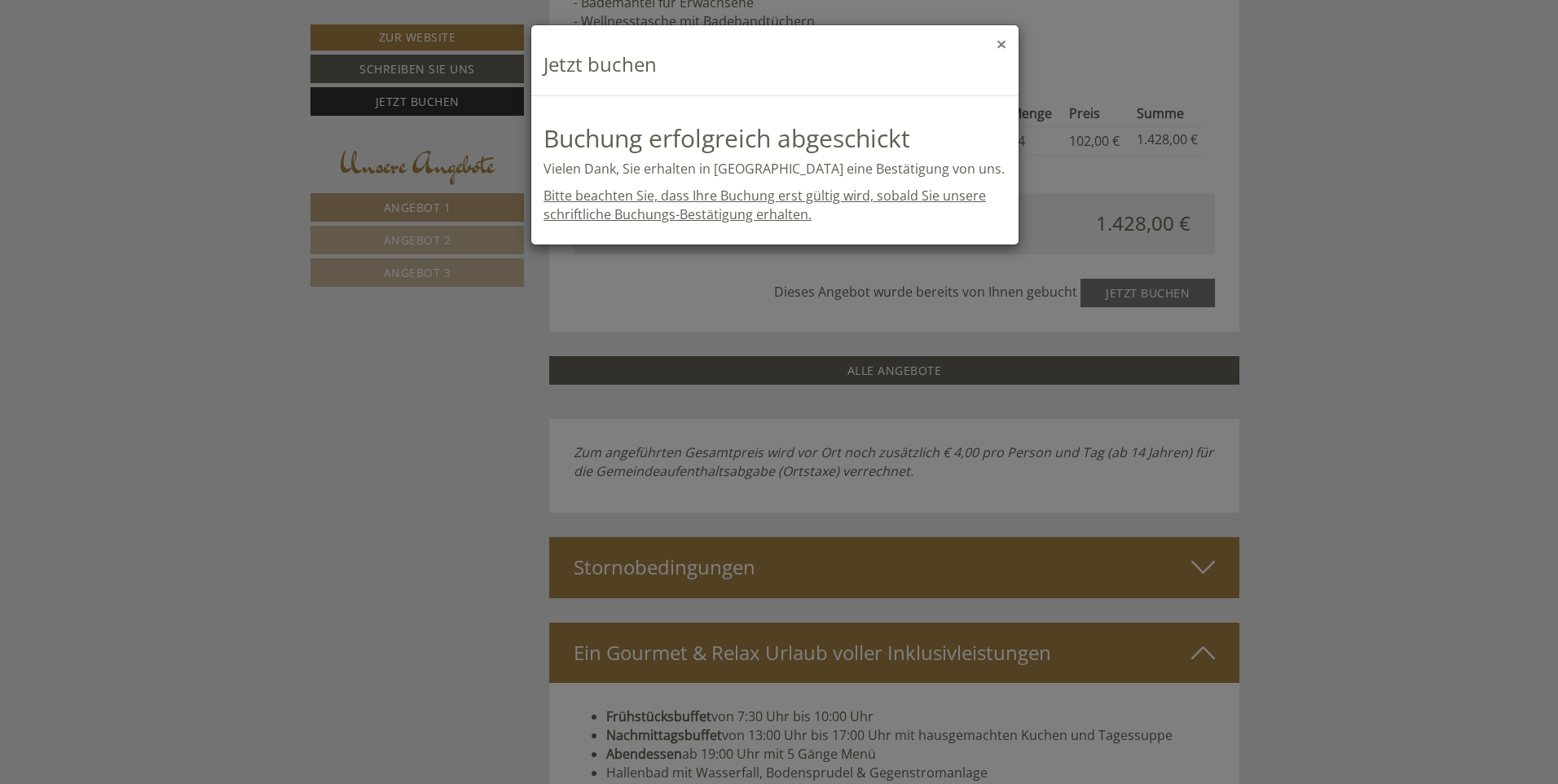
click at [1000, 48] on button "×" at bounding box center [1001, 44] width 10 height 17
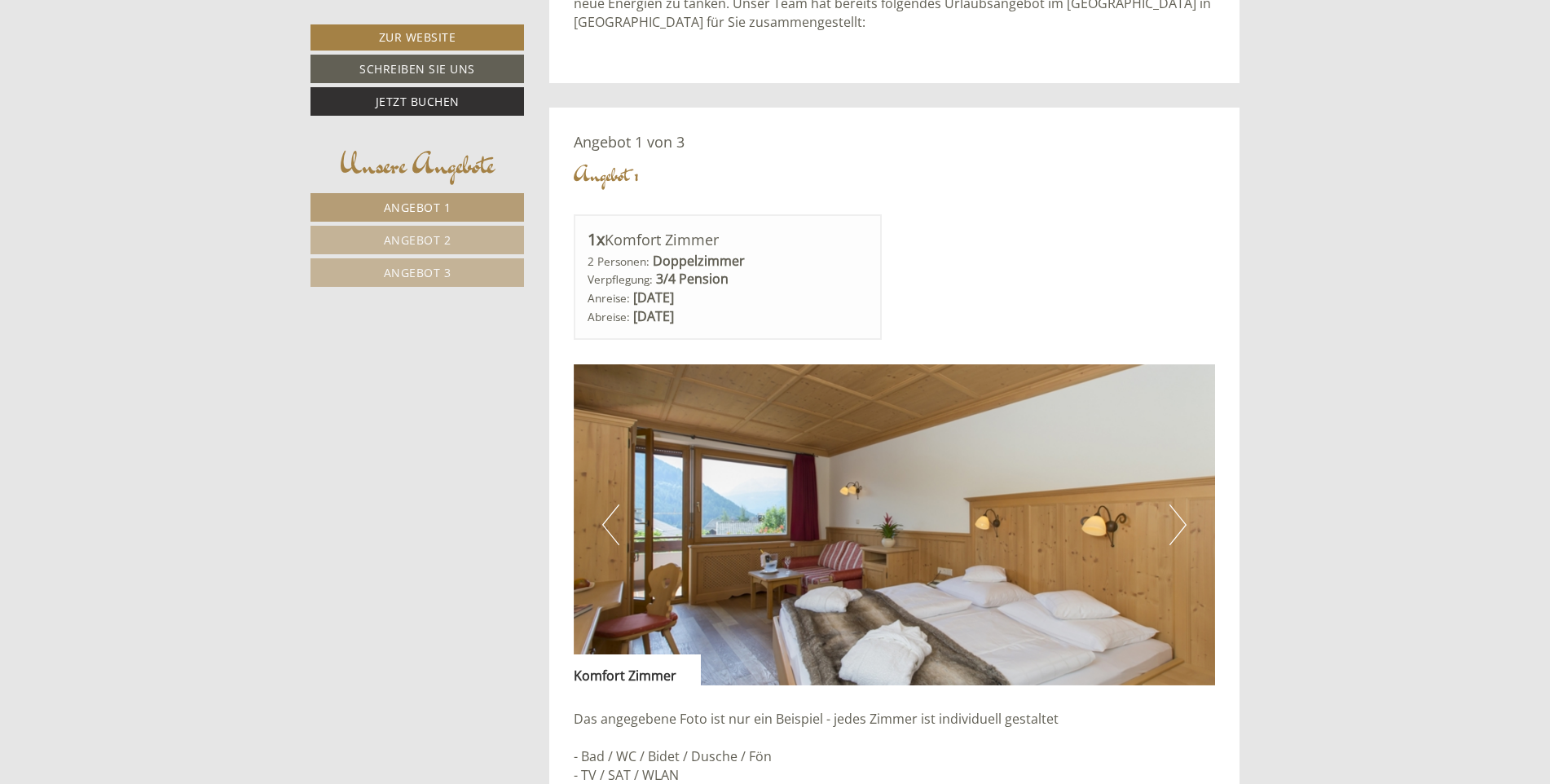
scroll to position [916, 0]
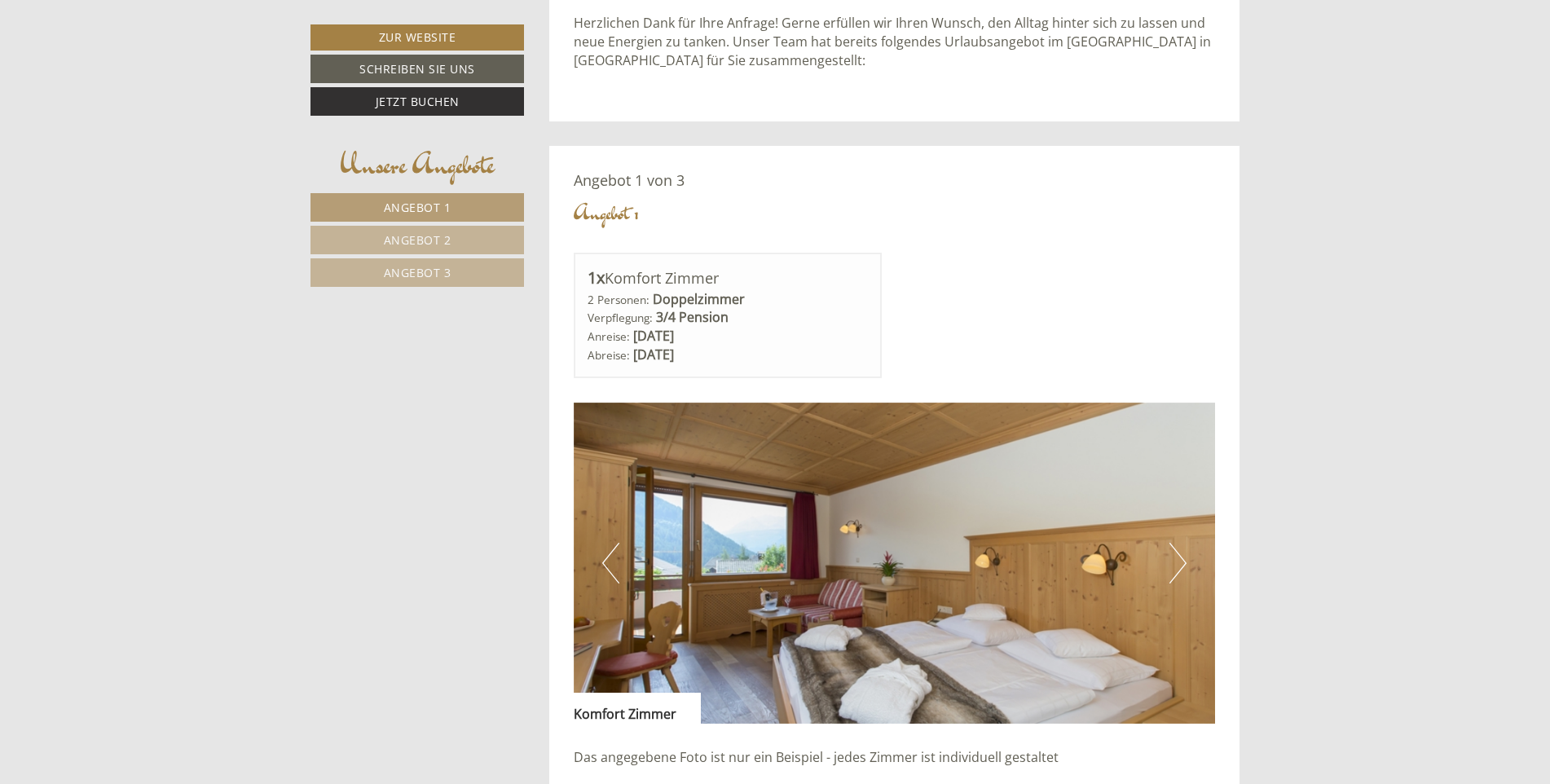
click at [1171, 568] on button "Next" at bounding box center [1178, 563] width 17 height 41
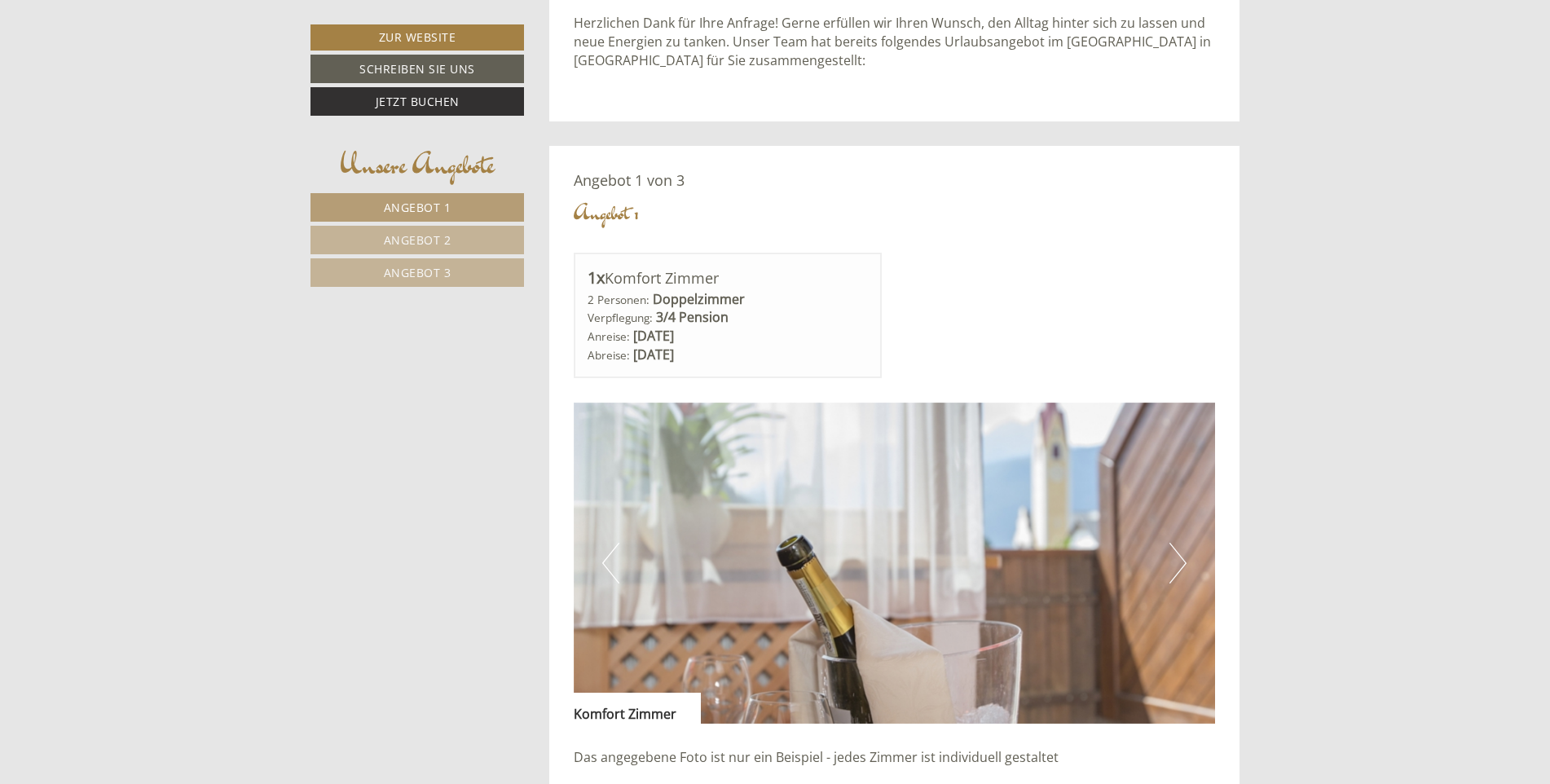
click at [1171, 568] on button "Next" at bounding box center [1178, 563] width 17 height 41
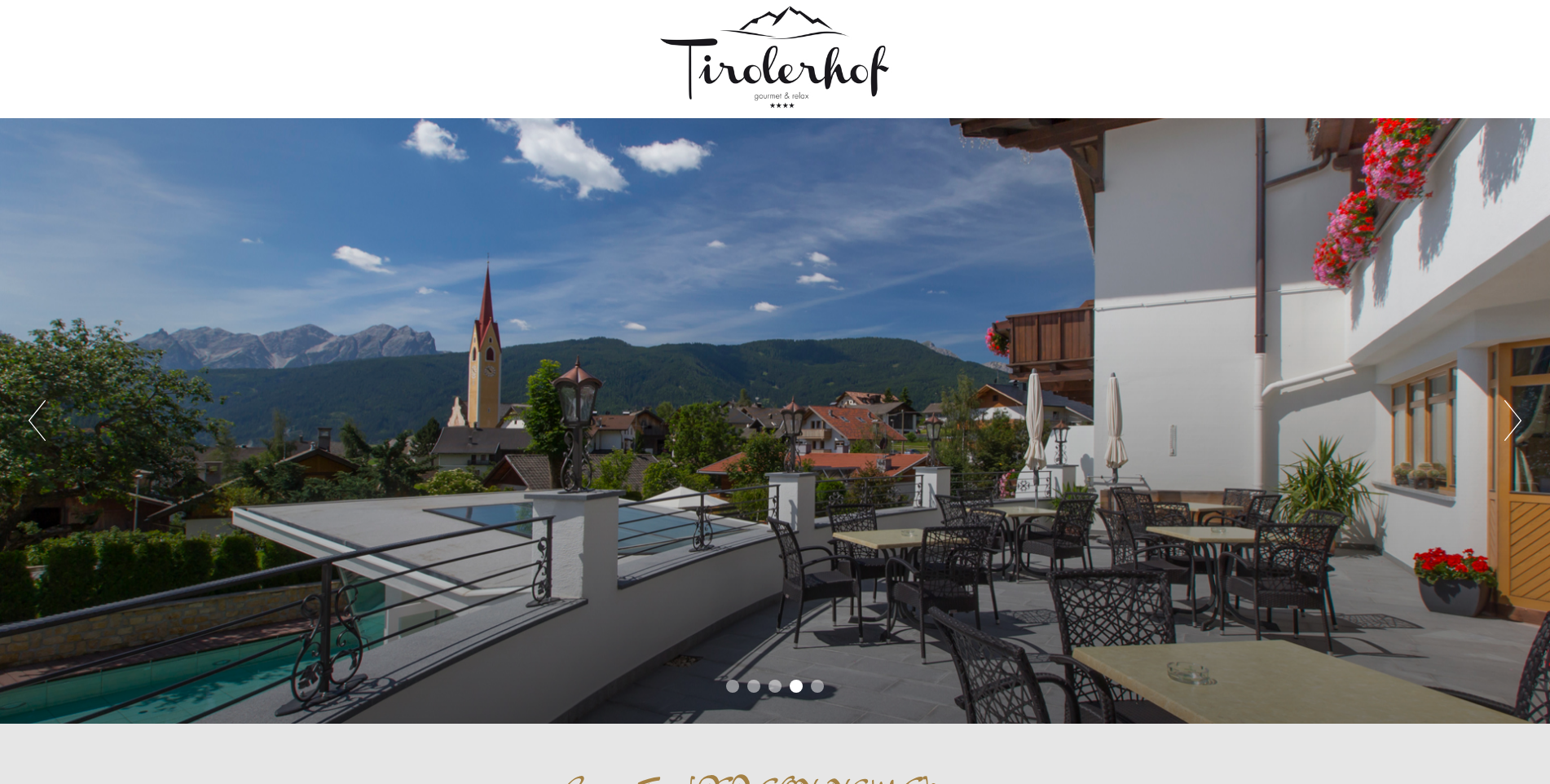
scroll to position [0, 0]
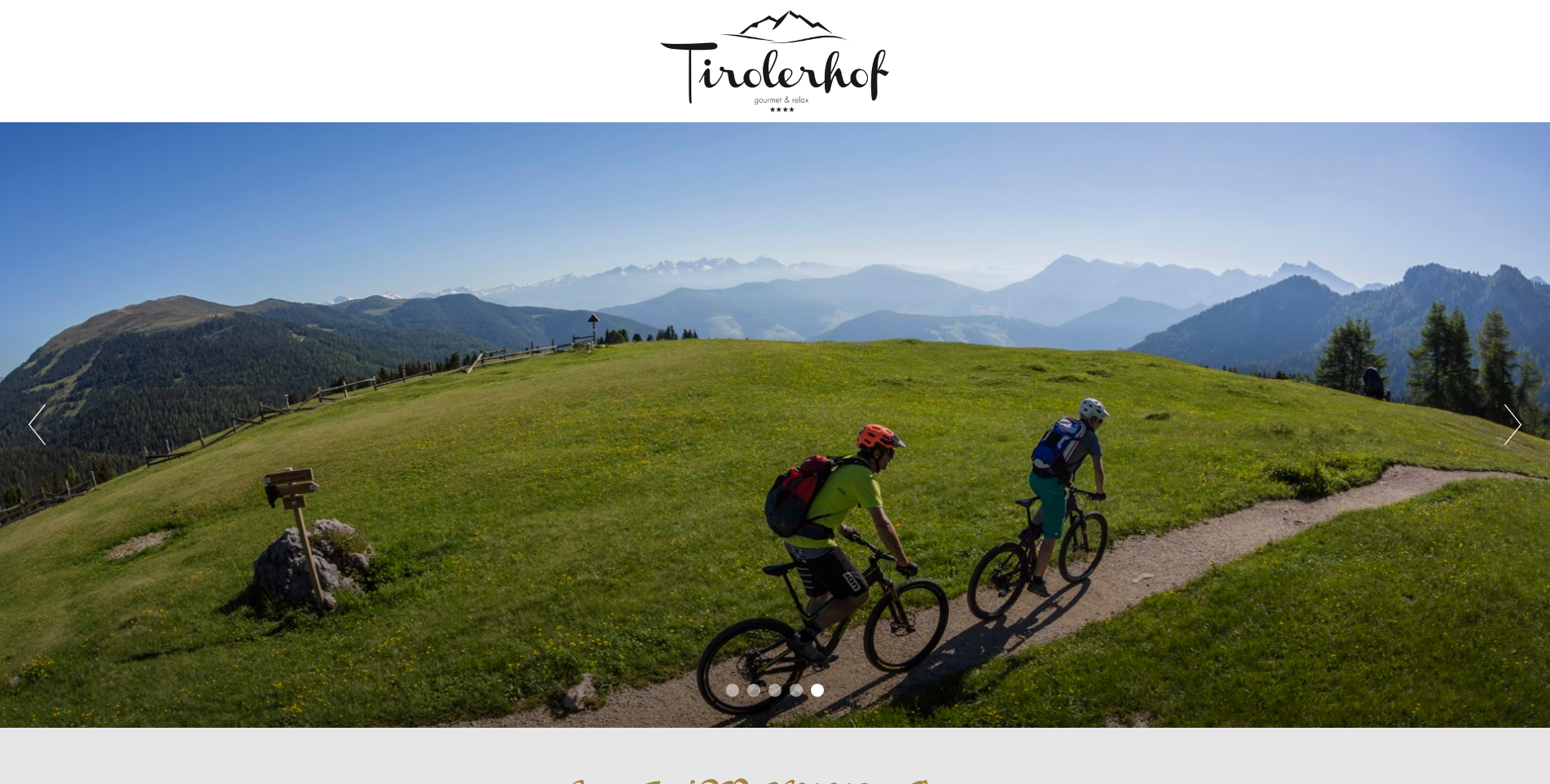
click at [1513, 420] on button "Next" at bounding box center [1513, 425] width 17 height 41
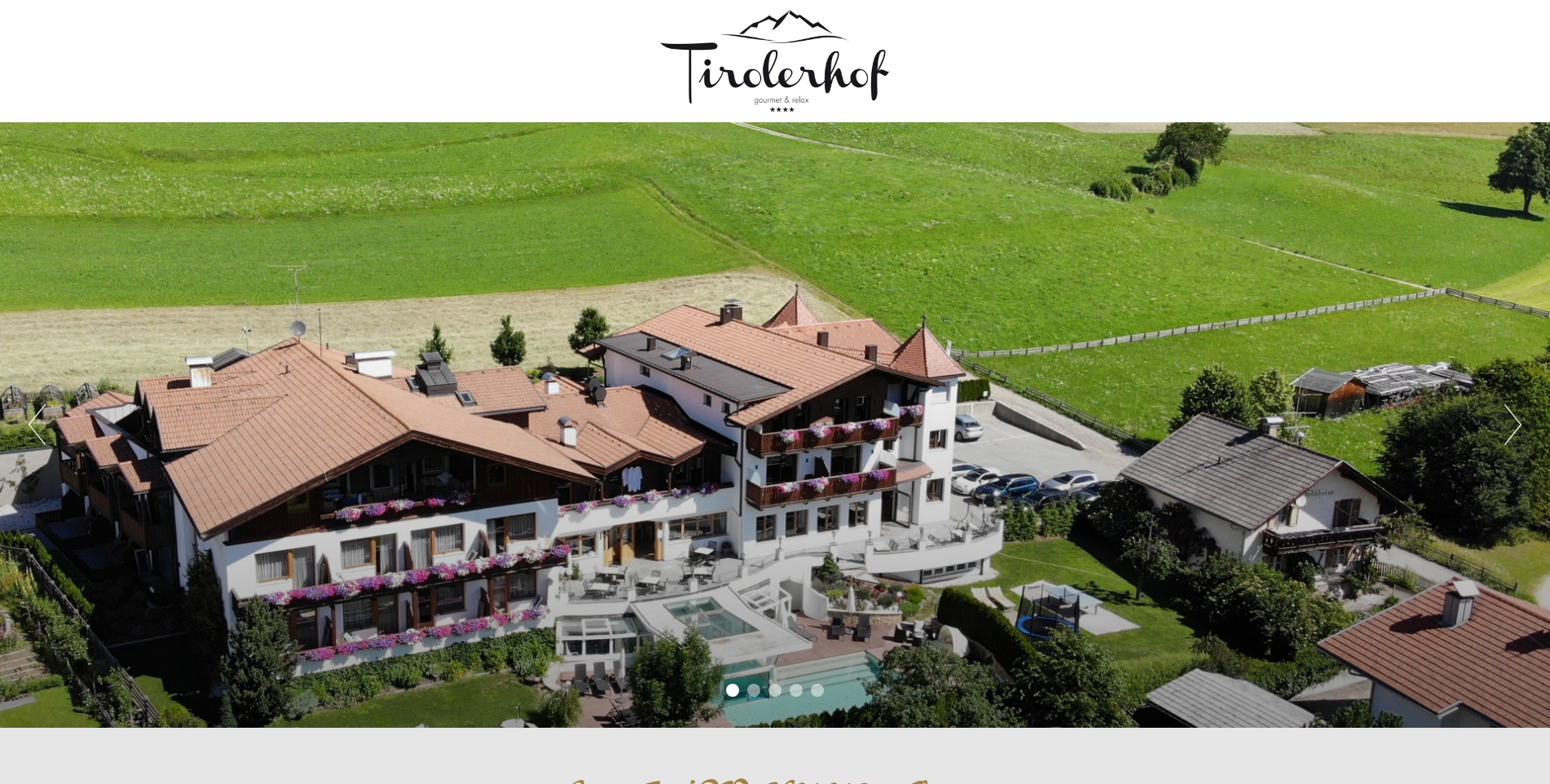
click at [1513, 420] on button "Next" at bounding box center [1513, 425] width 17 height 41
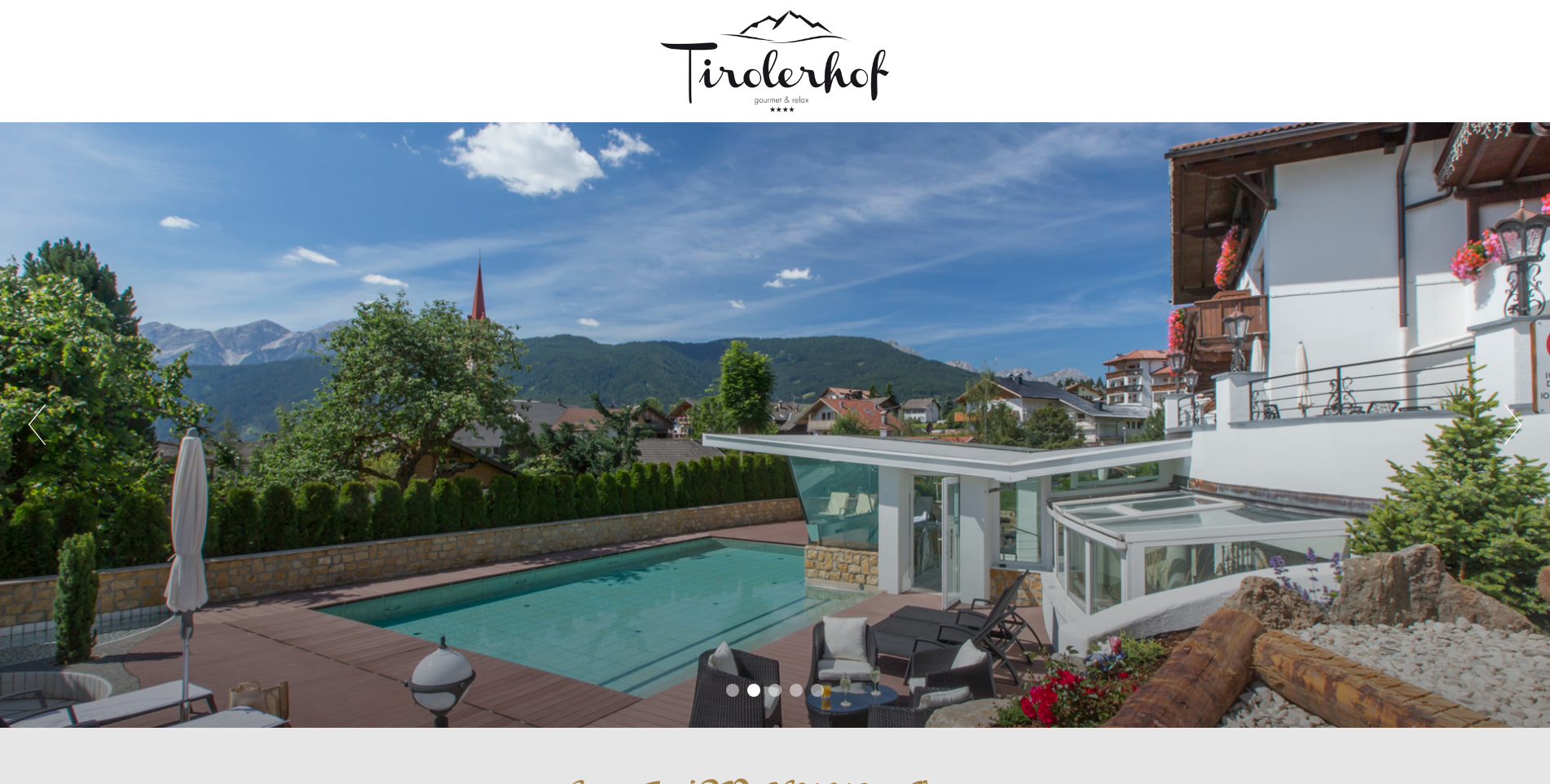
click at [1513, 420] on button "Next" at bounding box center [1513, 425] width 17 height 41
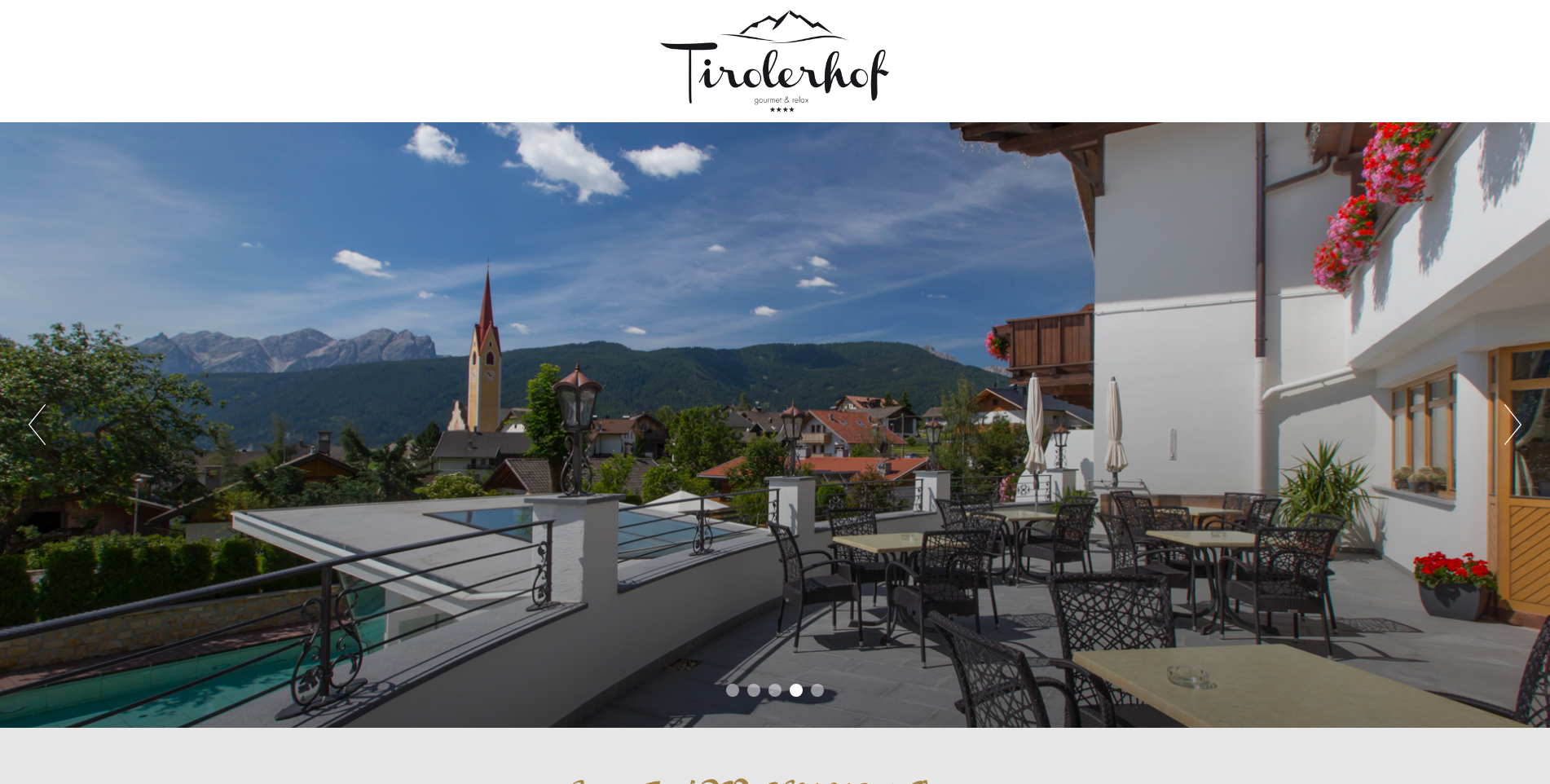
click at [1513, 420] on button "Next" at bounding box center [1513, 425] width 17 height 41
